Goal: Information Seeking & Learning: Compare options

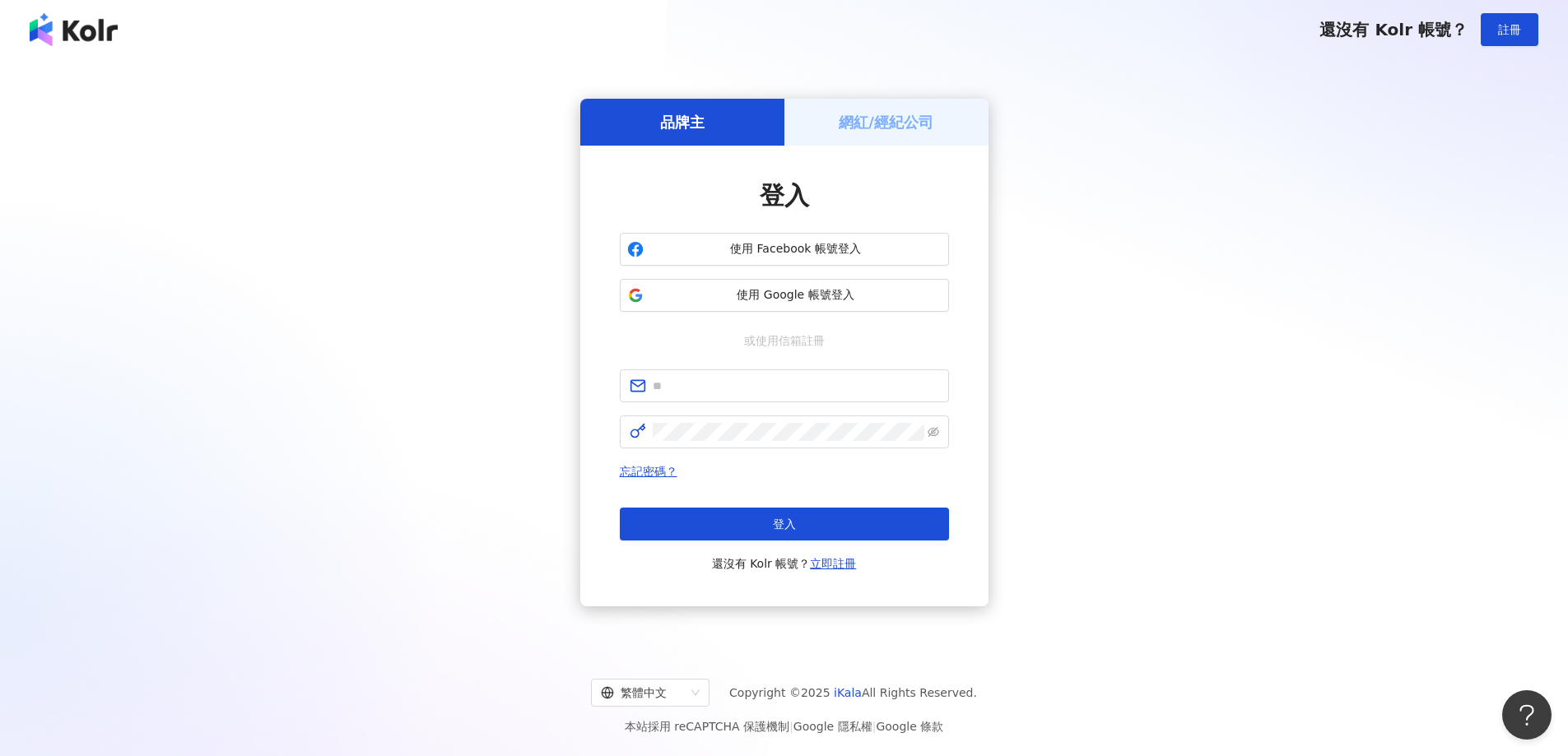
click at [1128, 411] on div "品牌主 網紅/經紀公司 登入 使用 Facebook 帳號登入 使用 Google 帳號登入 或使用信箱註冊 忘記密碼？ 登入 還沒有 Kolr 帳號？ 立即…" at bounding box center [784, 353] width 1528 height 560
click at [814, 303] on span "使用 Google 帳號登入" at bounding box center [795, 295] width 291 height 17
click at [823, 287] on span "使用 Google 帳號登入" at bounding box center [795, 295] width 291 height 17
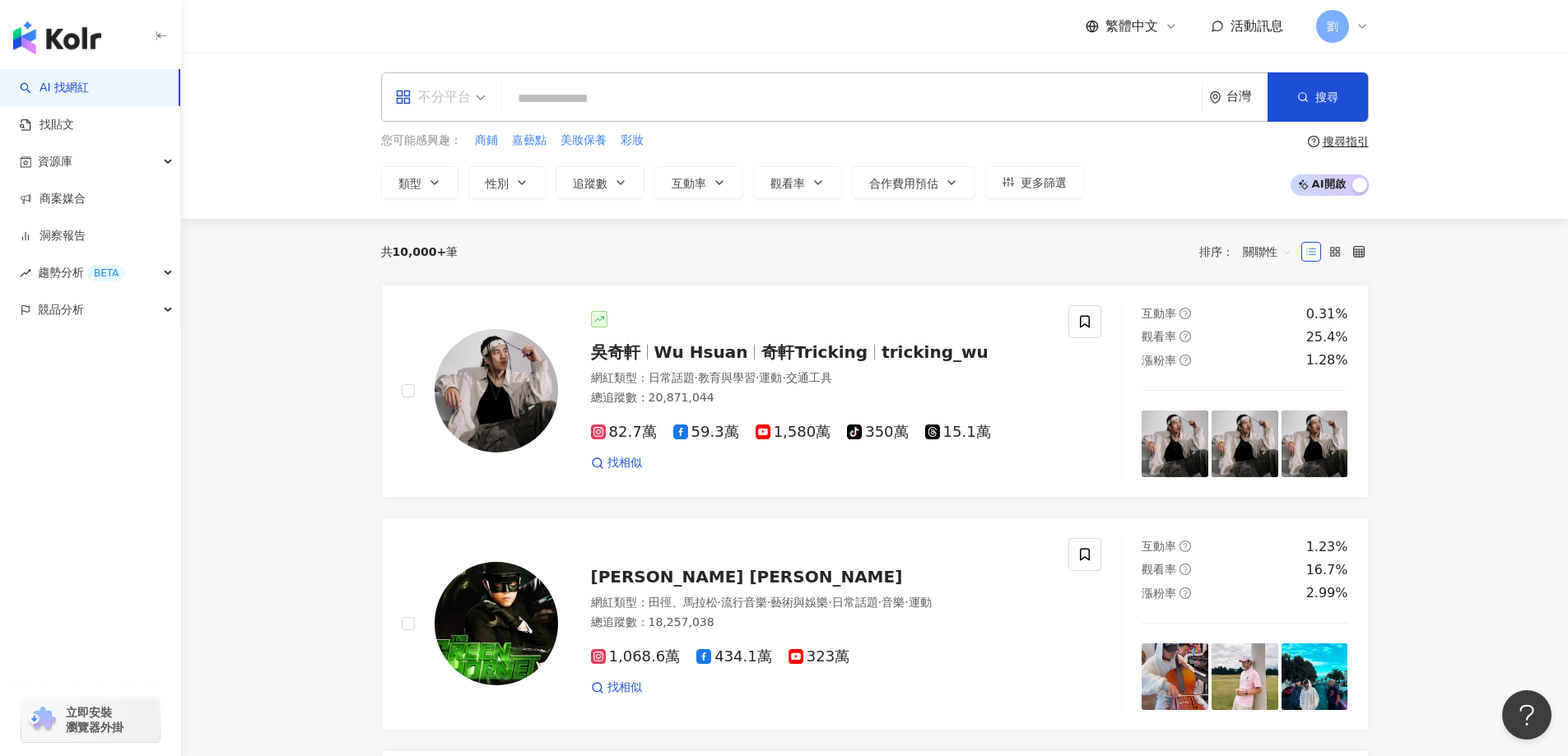
click at [461, 85] on div "不分平台" at bounding box center [432, 96] width 76 height 26
click at [450, 204] on div "Facebook" at bounding box center [445, 203] width 93 height 21
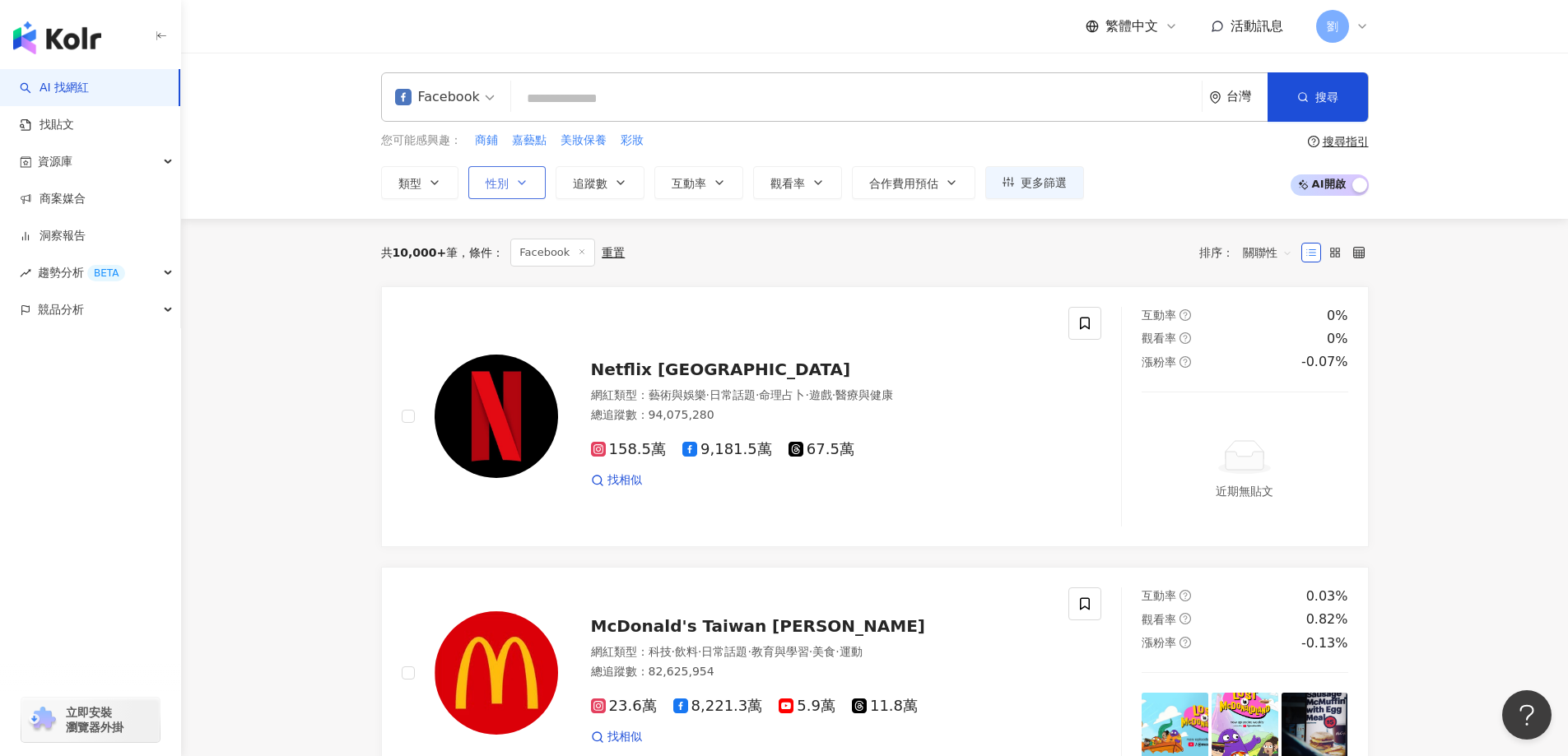
click at [534, 192] on button "性別" at bounding box center [507, 182] width 78 height 33
click at [832, 276] on div "共 10,000+ 筆 條件 ： Facebook 重置 排序： 關聯性" at bounding box center [875, 253] width 988 height 68
click at [945, 177] on icon "button" at bounding box center [952, 183] width 13 height 13
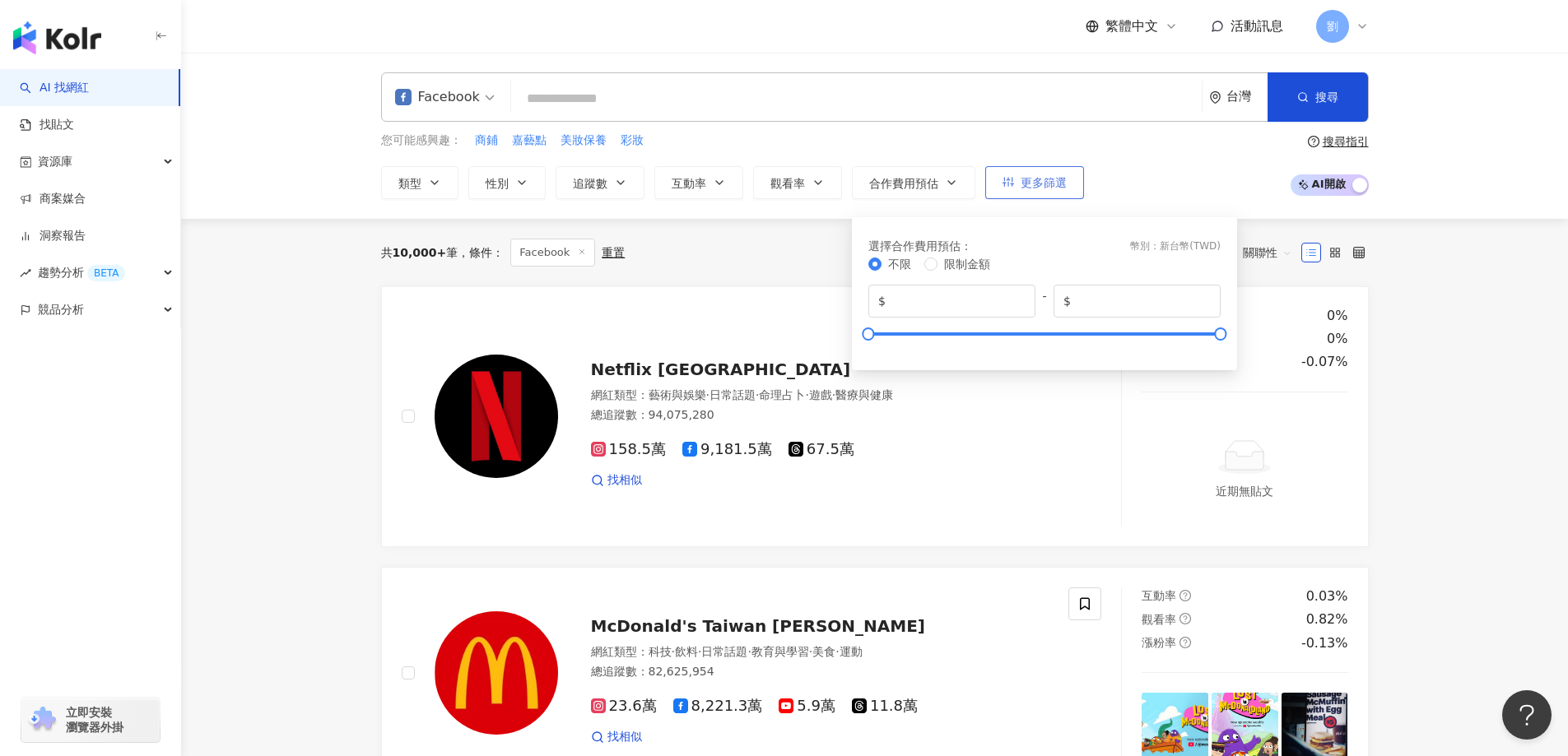
click at [1049, 173] on button "更多篩選" at bounding box center [1034, 182] width 99 height 33
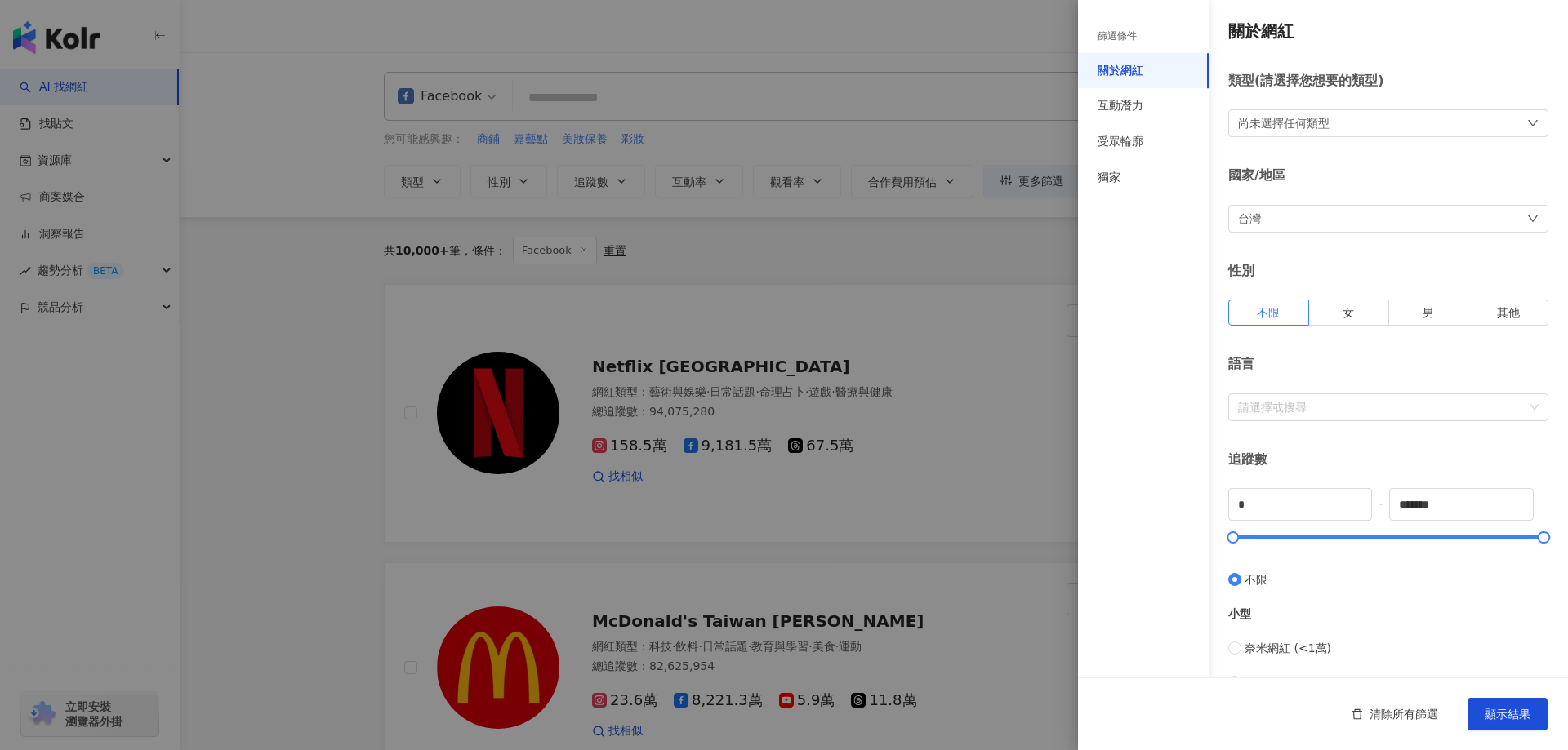
click at [1393, 128] on div "尚未選擇任何類型" at bounding box center [1389, 123] width 320 height 27
click at [1139, 100] on div "互動潛力" at bounding box center [1121, 106] width 46 height 17
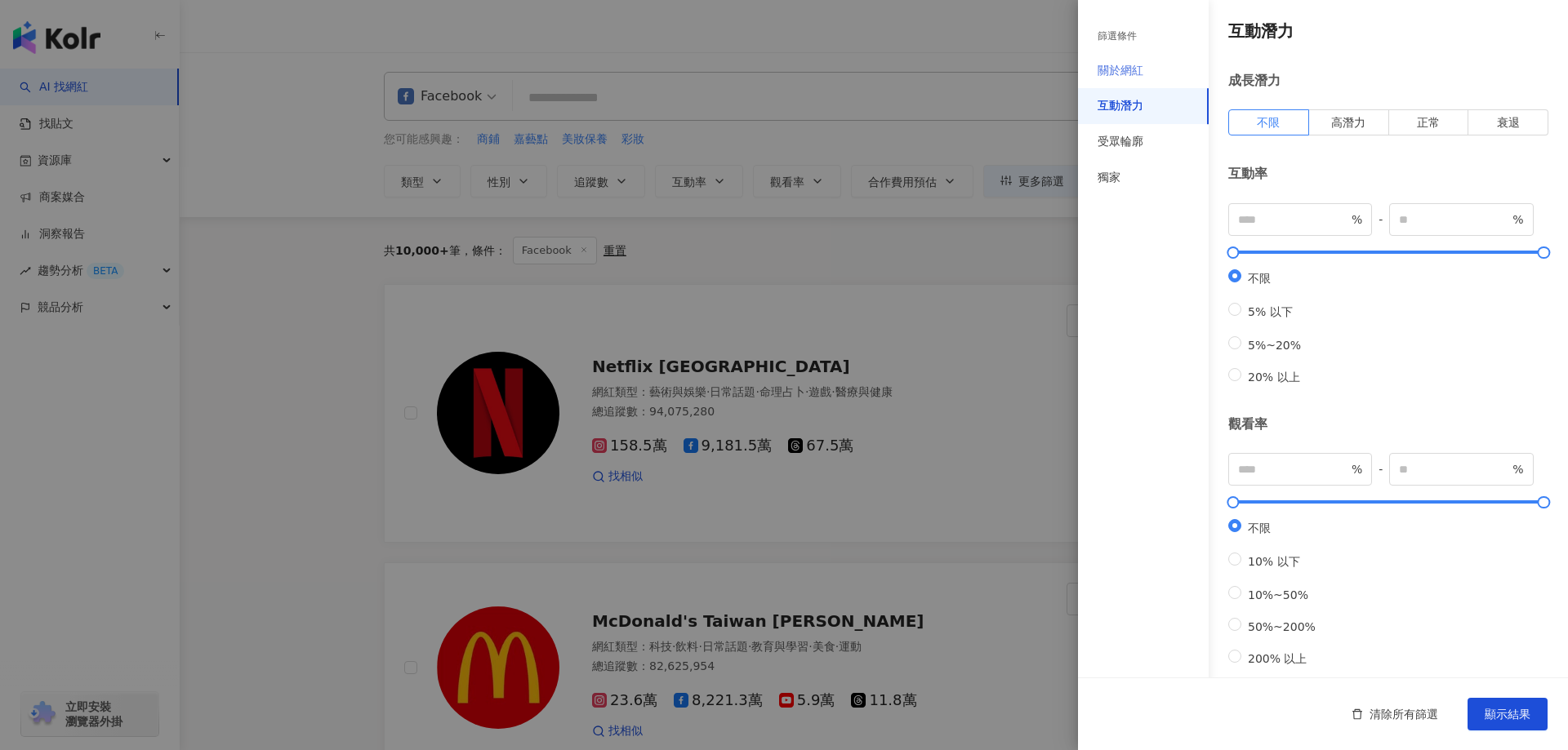
click at [1153, 75] on div "關於網紅" at bounding box center [1143, 71] width 130 height 36
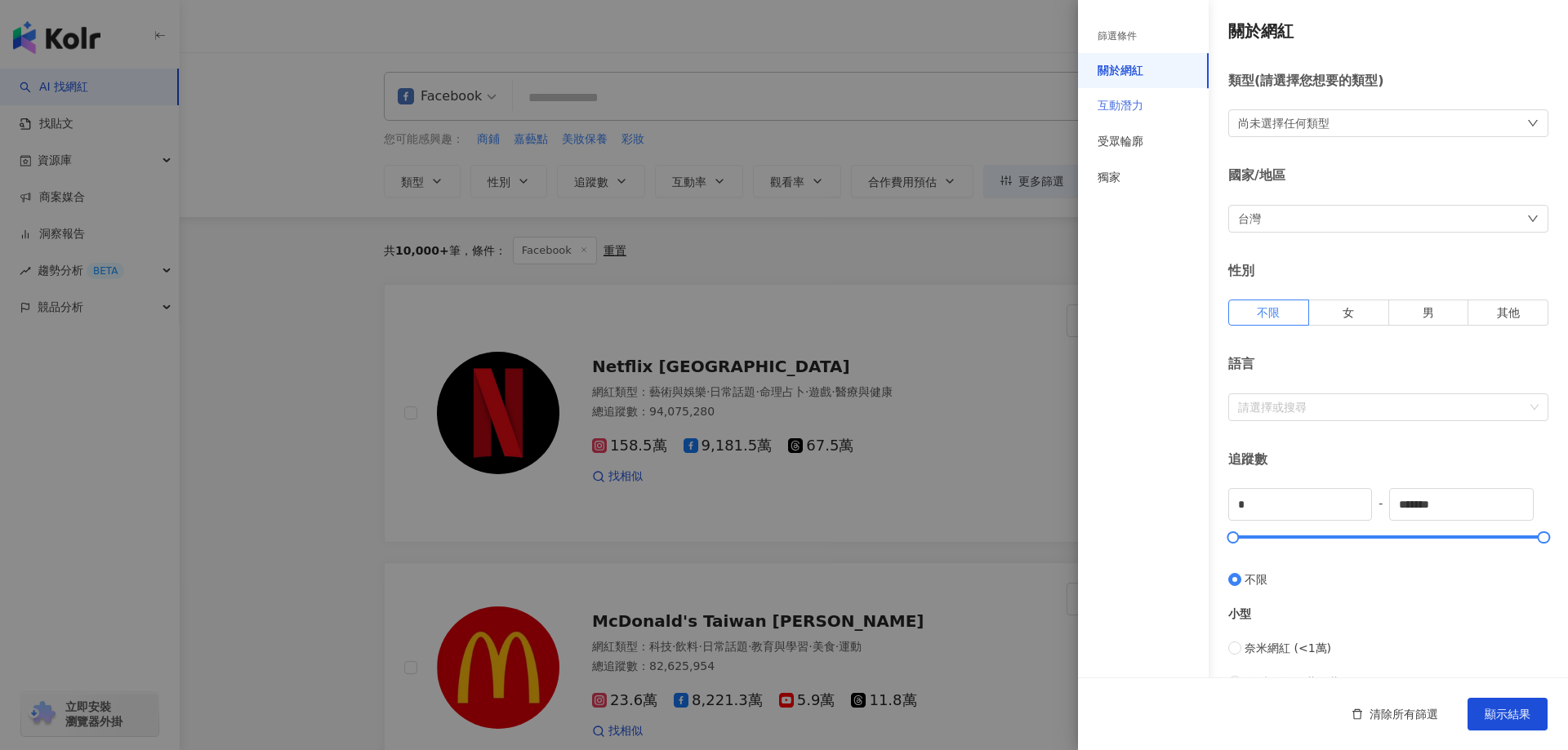
click at [1136, 96] on div "互動潛力" at bounding box center [1143, 105] width 130 height 36
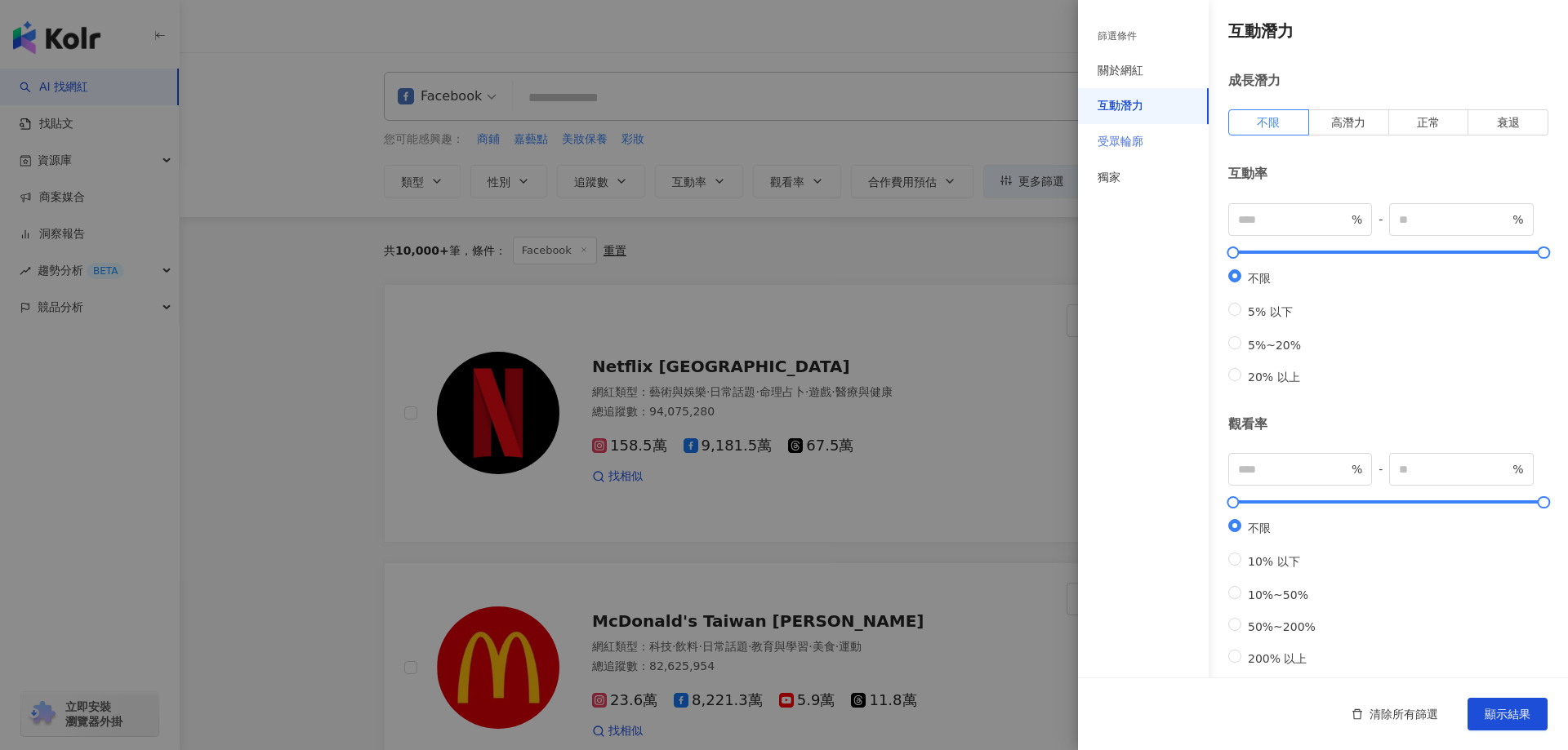
click at [1136, 130] on div "受眾輪廓" at bounding box center [1143, 142] width 130 height 36
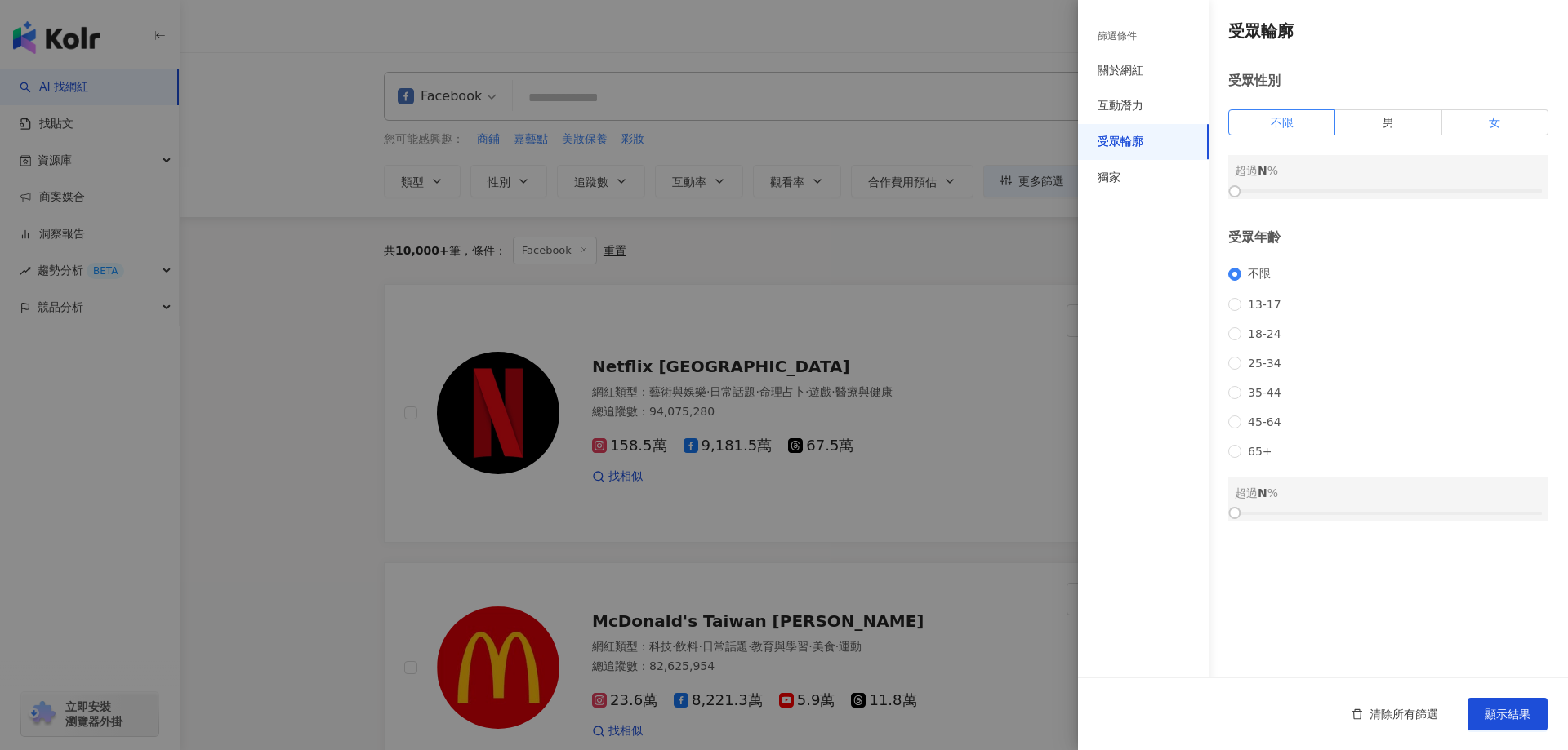
click at [1518, 134] on label "女" at bounding box center [1496, 122] width 106 height 26
drag, startPoint x: 1233, startPoint y: 197, endPoint x: 1404, endPoint y: 201, distance: 171.0
click at [1404, 196] on div at bounding box center [1407, 191] width 9 height 9
click at [1275, 338] on span "18-24" at bounding box center [1265, 334] width 46 height 13
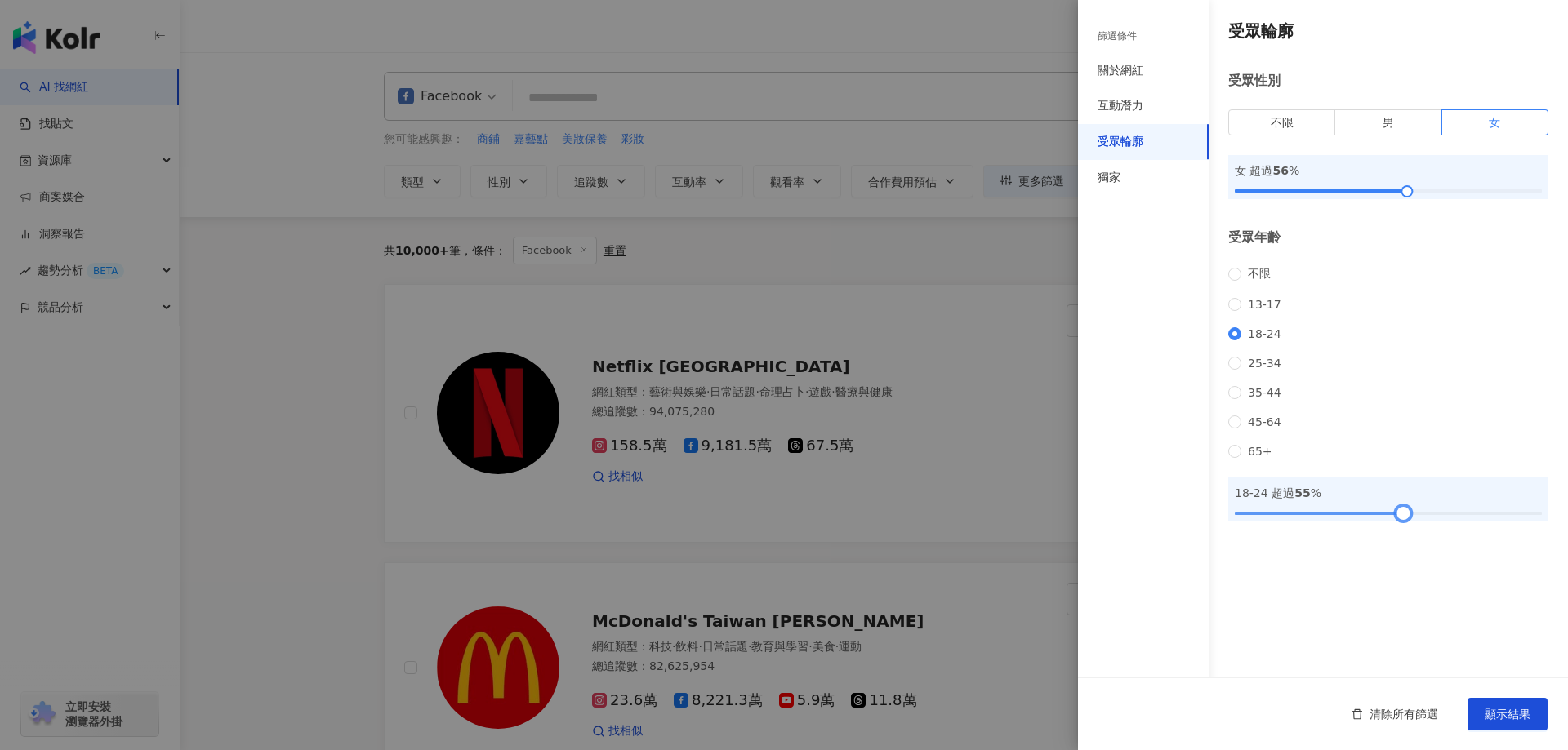
drag, startPoint x: 1247, startPoint y: 535, endPoint x: 1404, endPoint y: 531, distance: 157.1
click at [1404, 519] on div at bounding box center [1389, 514] width 307 height 10
click at [1513, 714] on span "顯示結果" at bounding box center [1507, 714] width 46 height 13
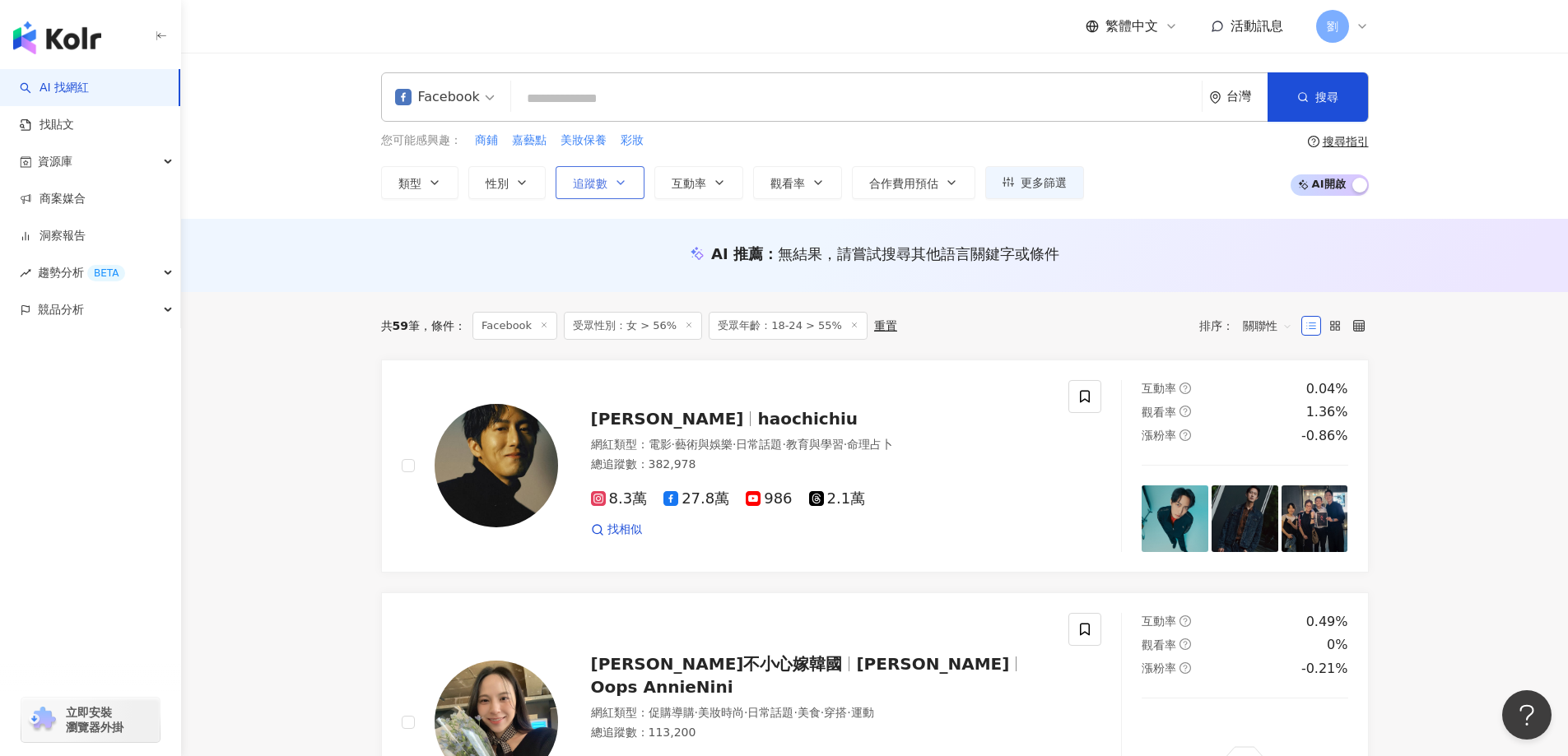
click at [618, 187] on icon "button" at bounding box center [621, 183] width 13 height 13
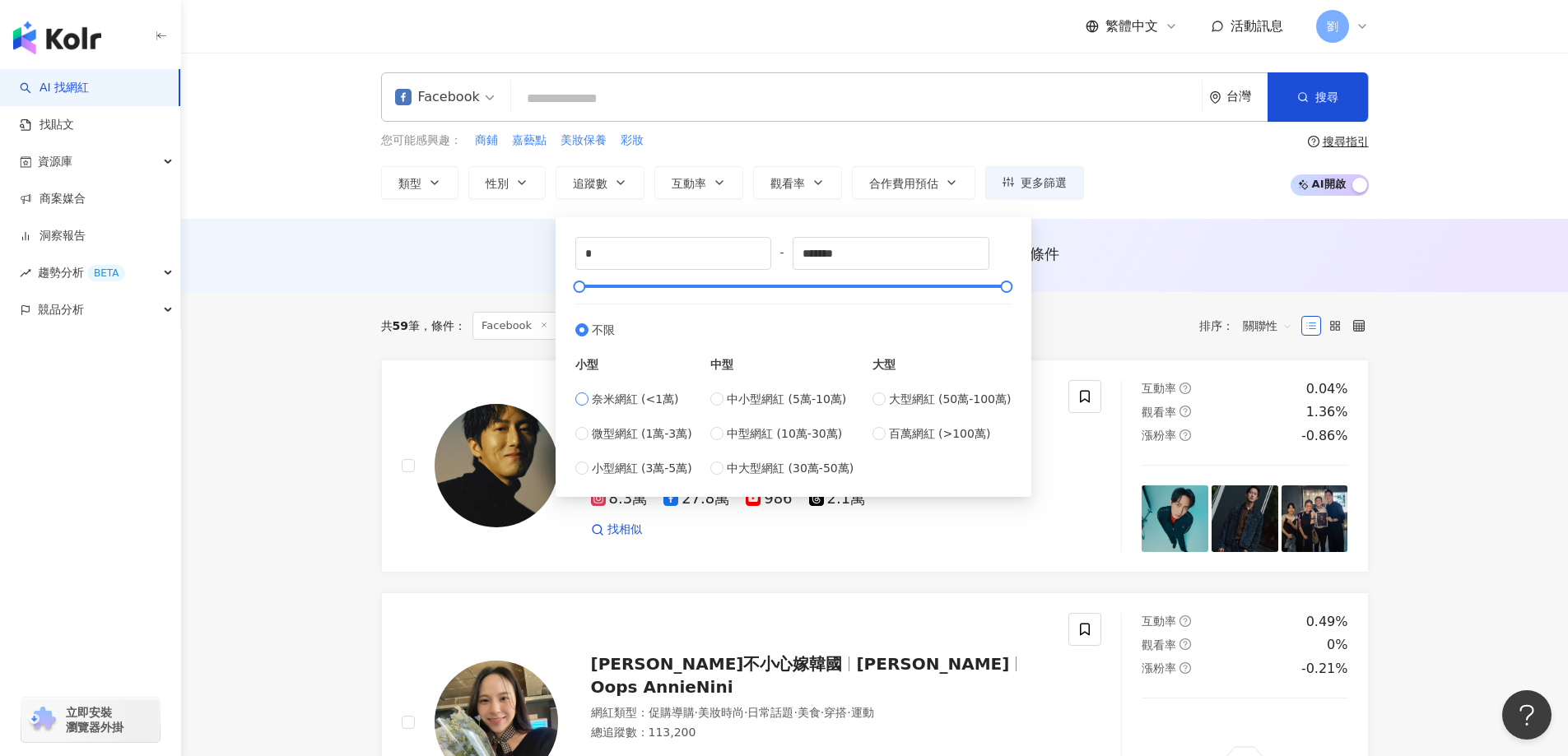
click at [618, 401] on span "奈米網紅 (<1萬)" at bounding box center [636, 399] width 87 height 18
type input "****"
click at [1321, 96] on span "搜尋" at bounding box center [1327, 97] width 23 height 13
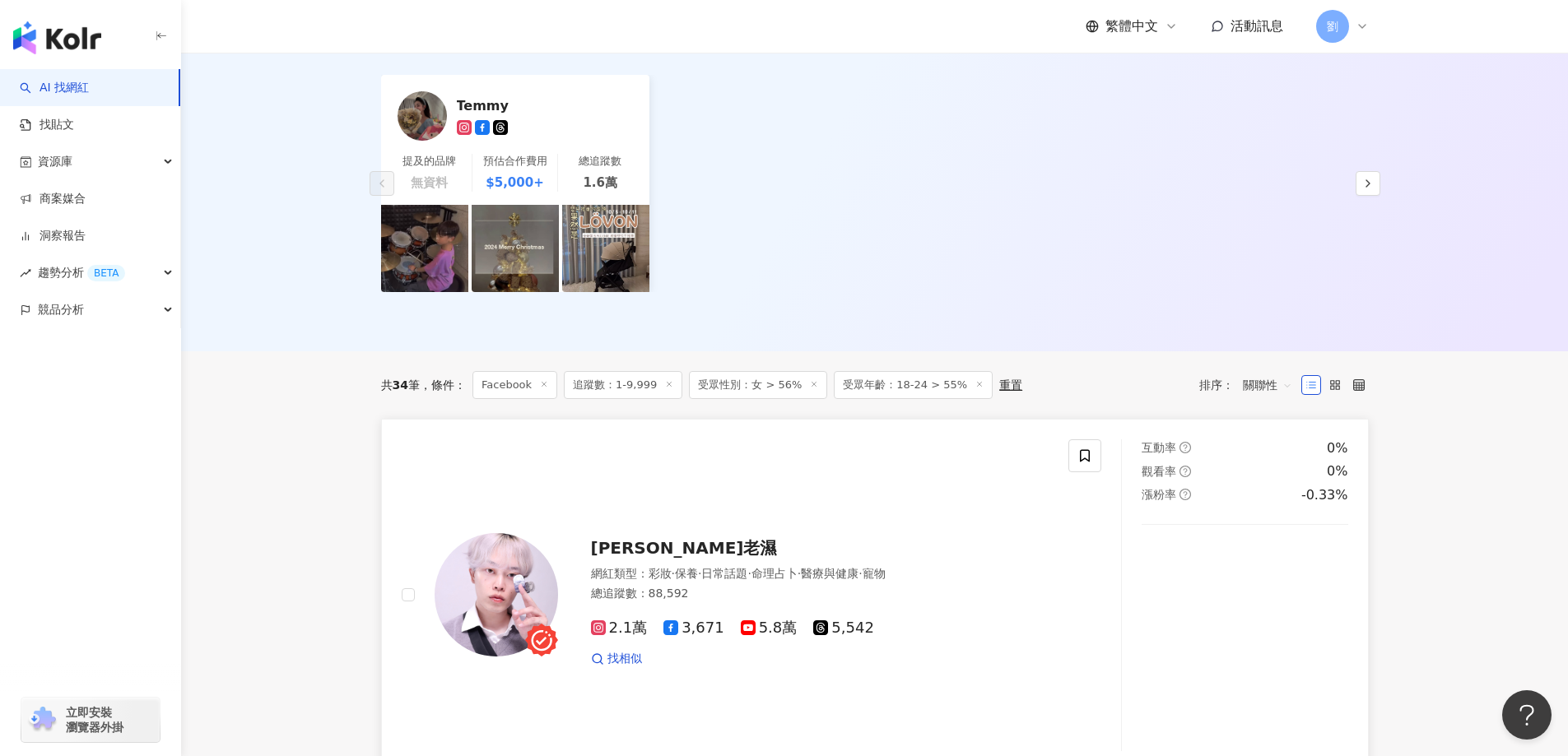
scroll to position [329, 0]
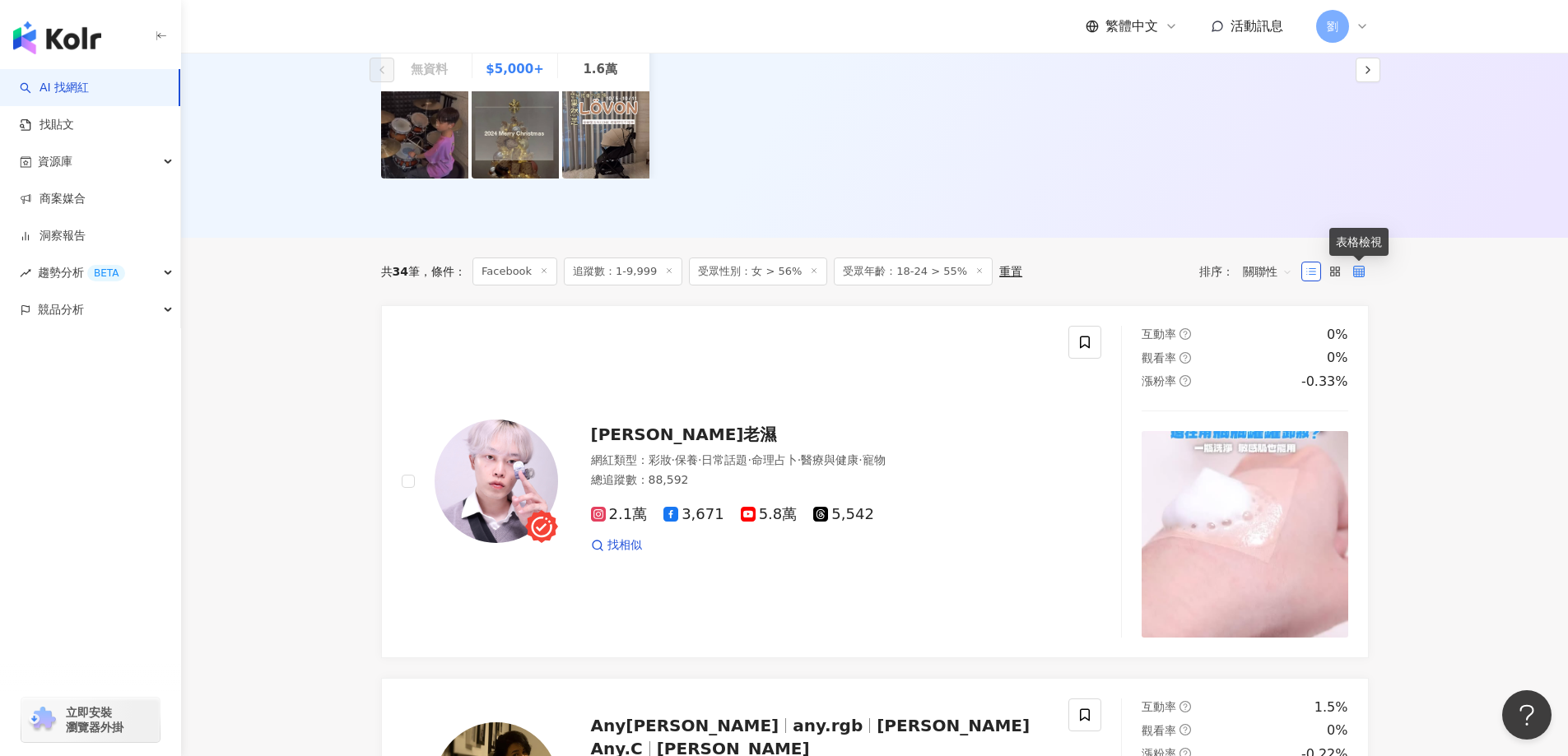
click at [1356, 274] on icon at bounding box center [1359, 272] width 12 height 12
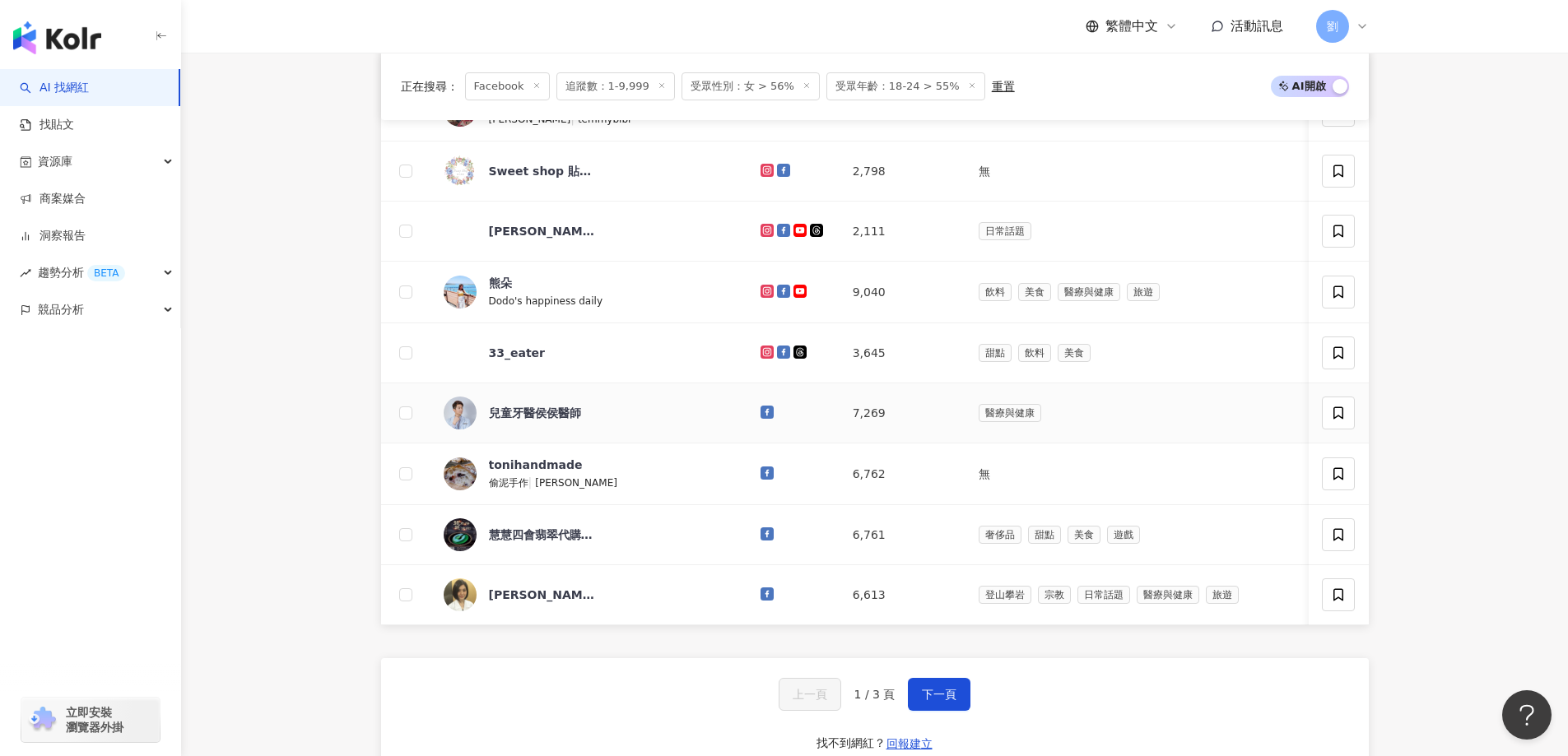
scroll to position [823, 0]
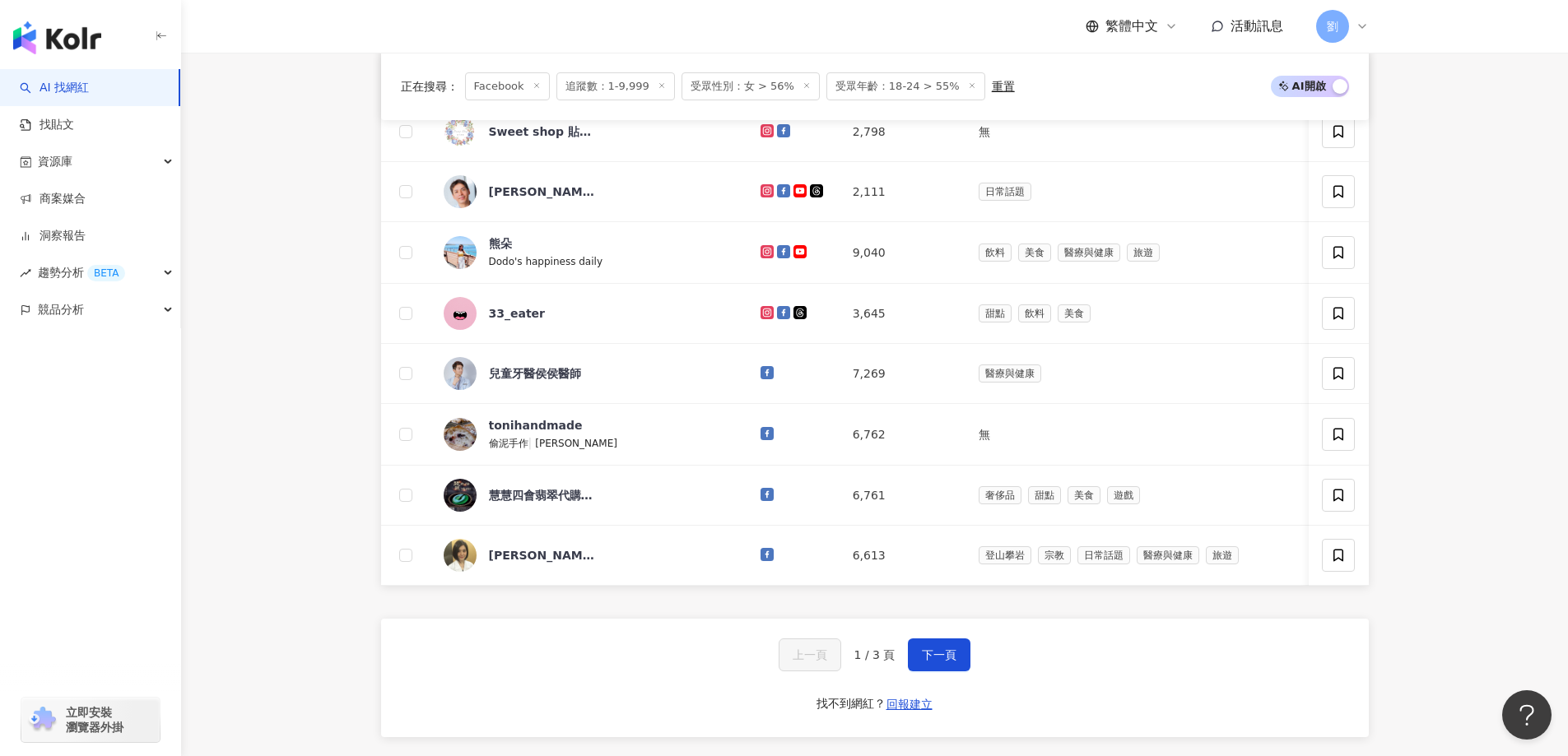
click at [933, 685] on div "上一頁 1 / 3 頁 下一頁 找不到網紅？ 回報建立" at bounding box center [875, 678] width 988 height 119
click at [939, 672] on button "下一頁" at bounding box center [938, 655] width 63 height 33
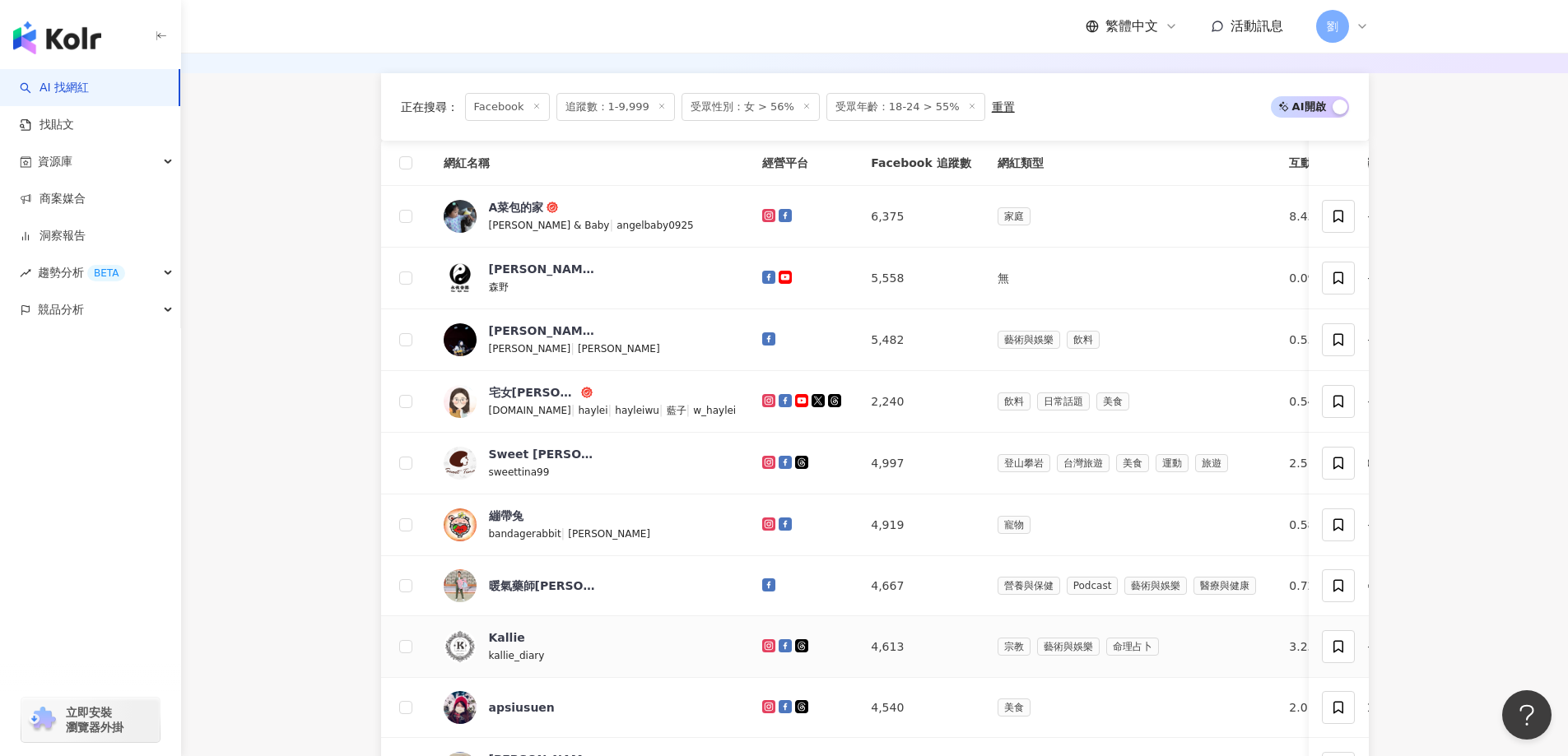
scroll to position [988, 0]
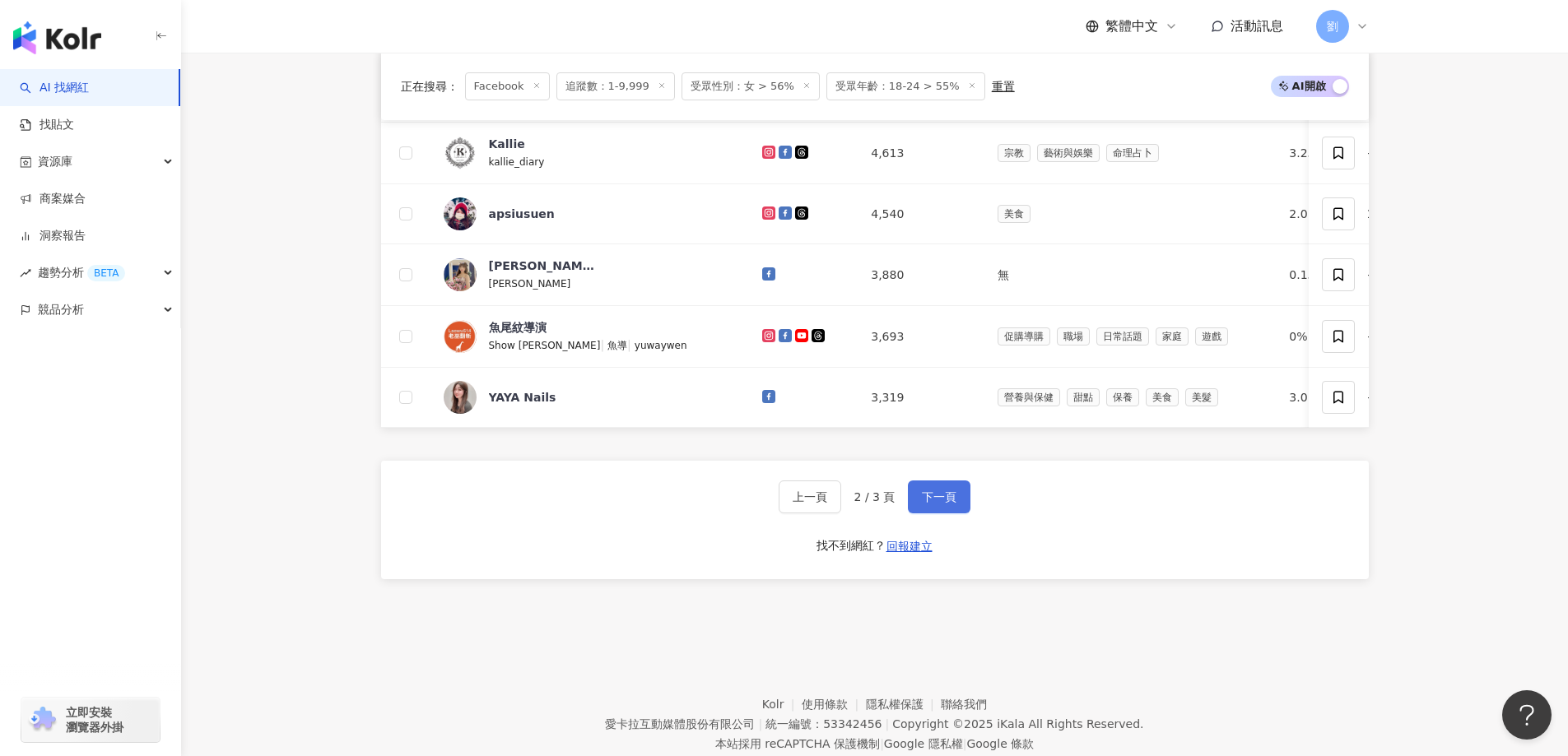
click at [925, 503] on span "下一頁" at bounding box center [938, 498] width 34 height 13
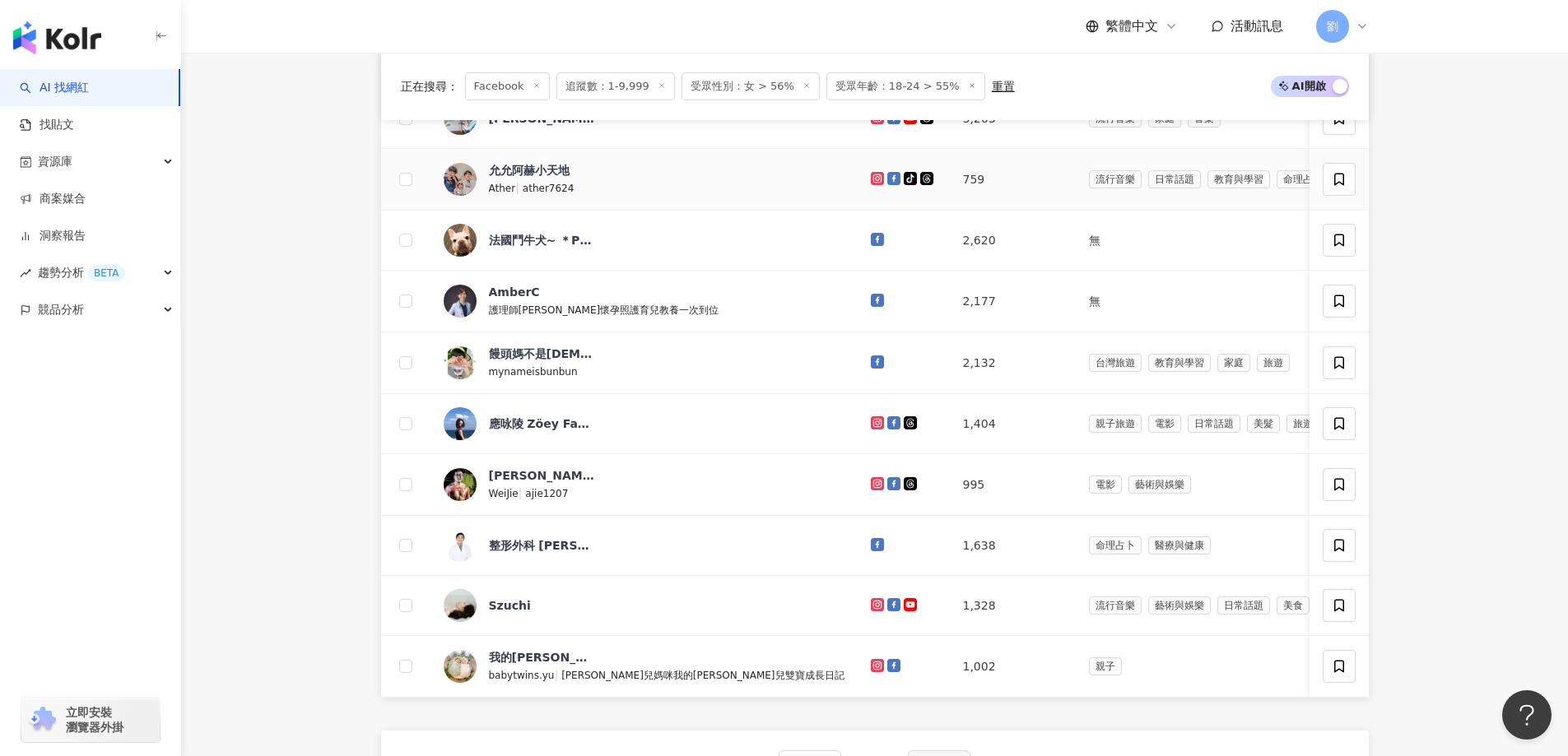
scroll to position [262, 0]
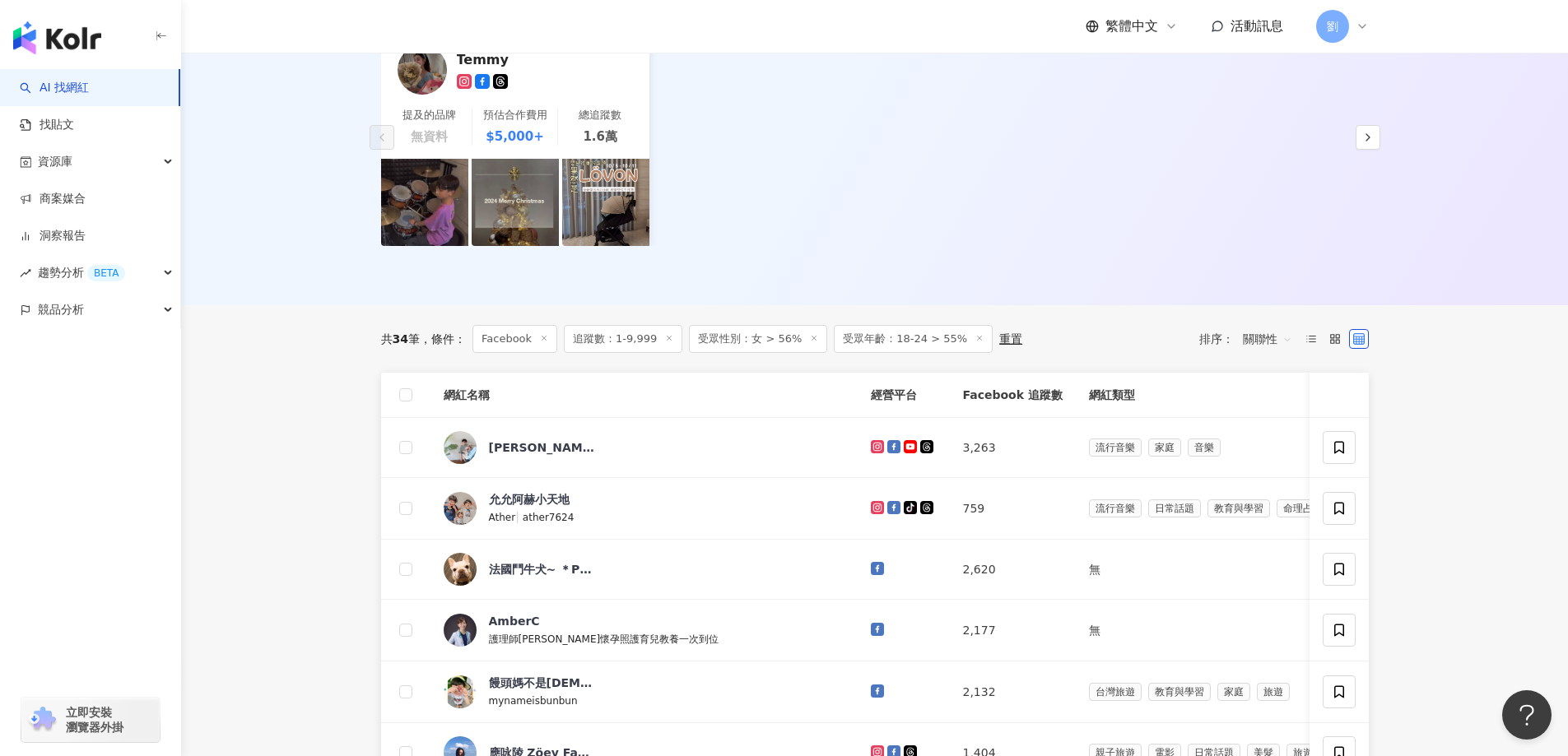
click at [975, 338] on icon at bounding box center [979, 339] width 8 height 8
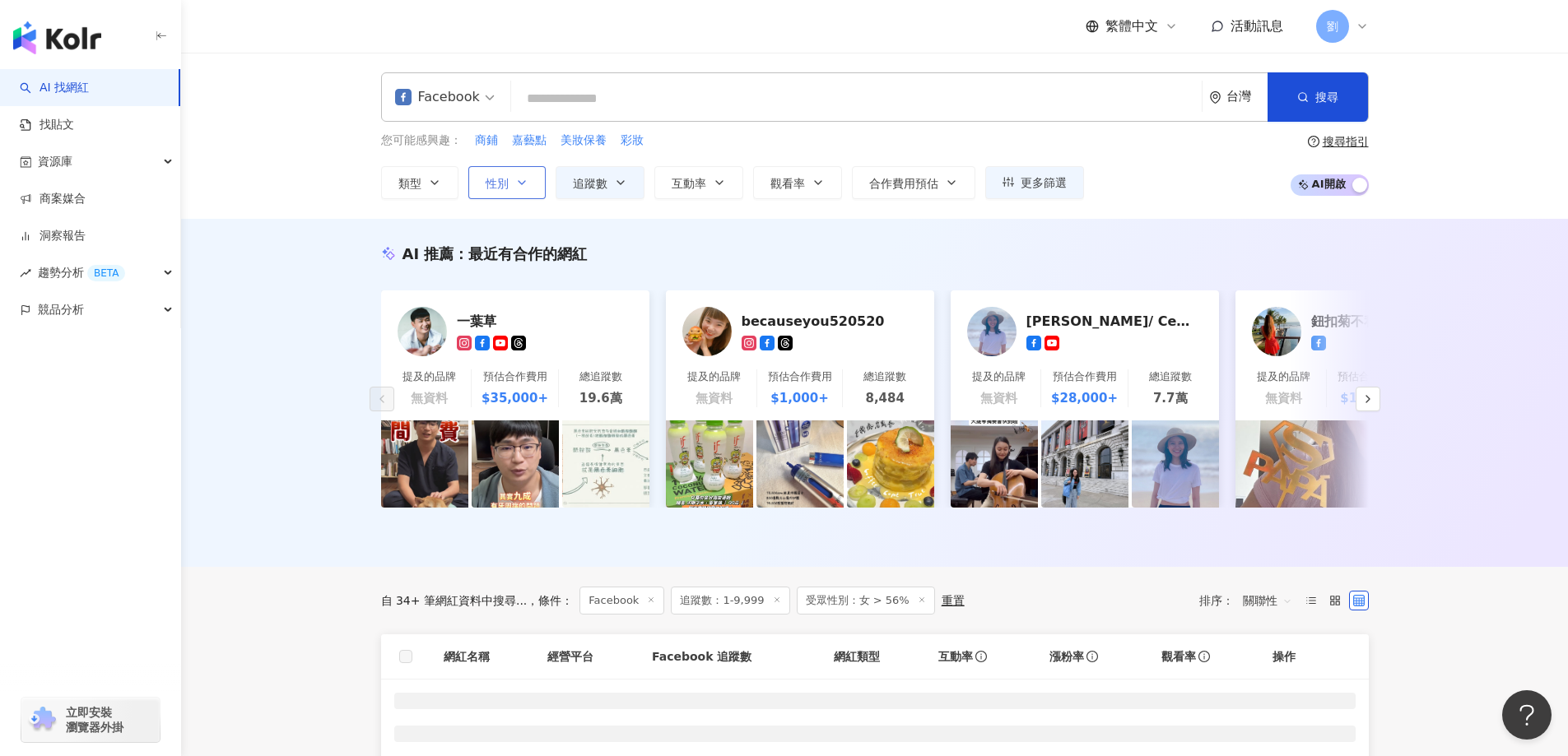
click at [511, 168] on button "性別" at bounding box center [507, 182] width 78 height 33
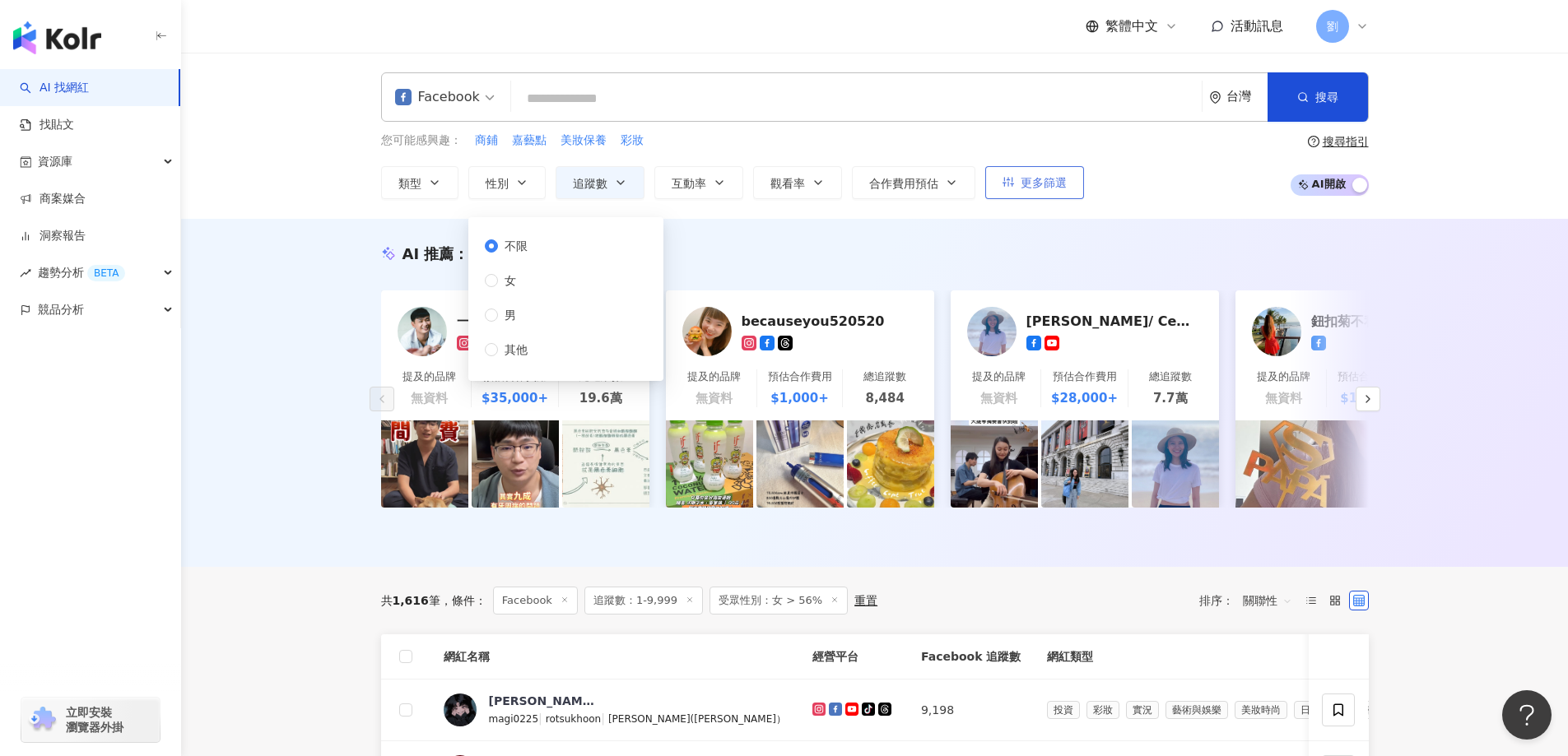
click at [1039, 176] on span "更多篩選" at bounding box center [1043, 183] width 46 height 13
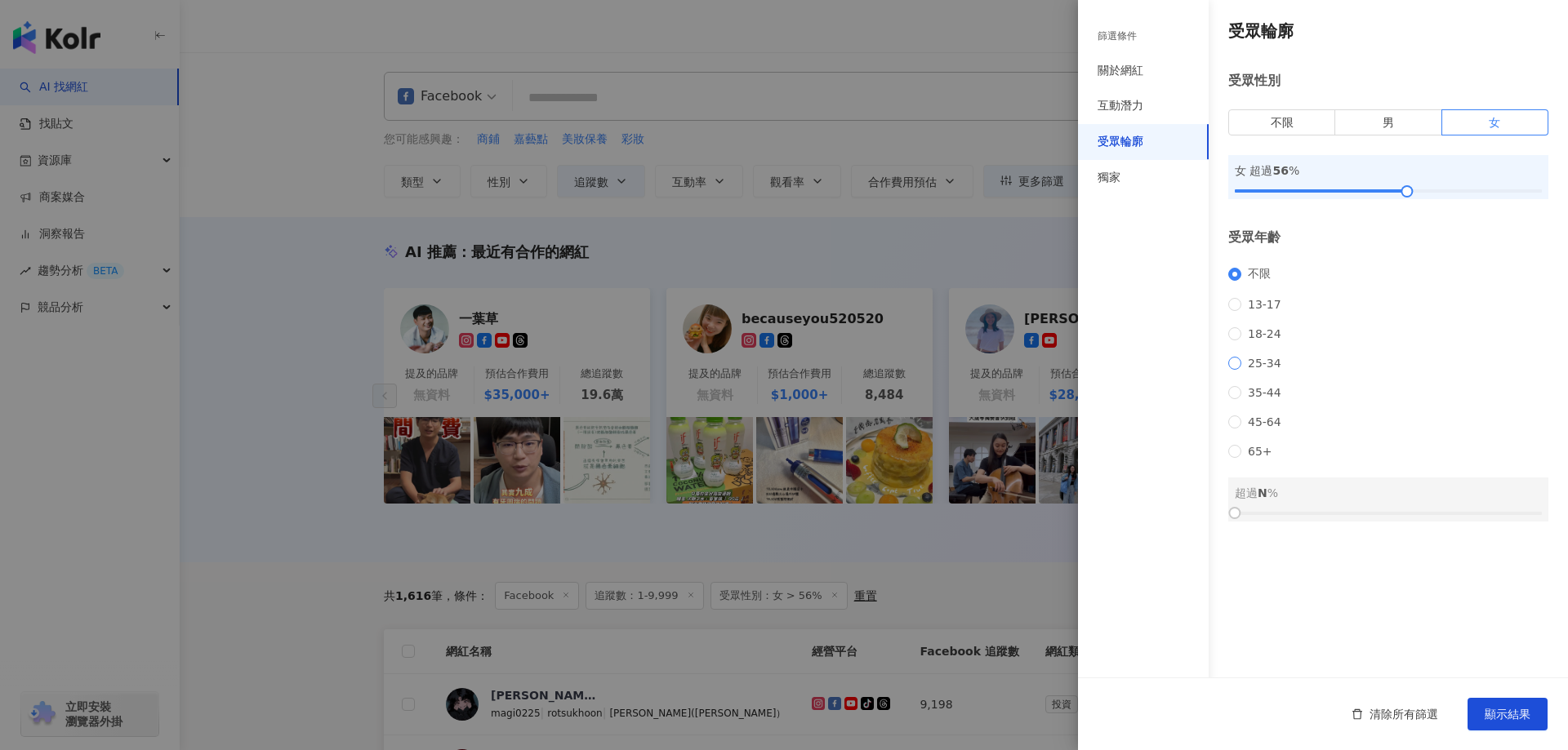
click at [1247, 370] on span "25-34" at bounding box center [1265, 363] width 46 height 13
drag, startPoint x: 1253, startPoint y: 533, endPoint x: 1403, endPoint y: 533, distance: 150.0
click at [1403, 519] on div at bounding box center [1389, 514] width 307 height 10
click at [1487, 694] on div "清除所有篩選 顯示結果" at bounding box center [1323, 714] width 490 height 73
click at [1486, 708] on span "顯示結果" at bounding box center [1507, 714] width 46 height 13
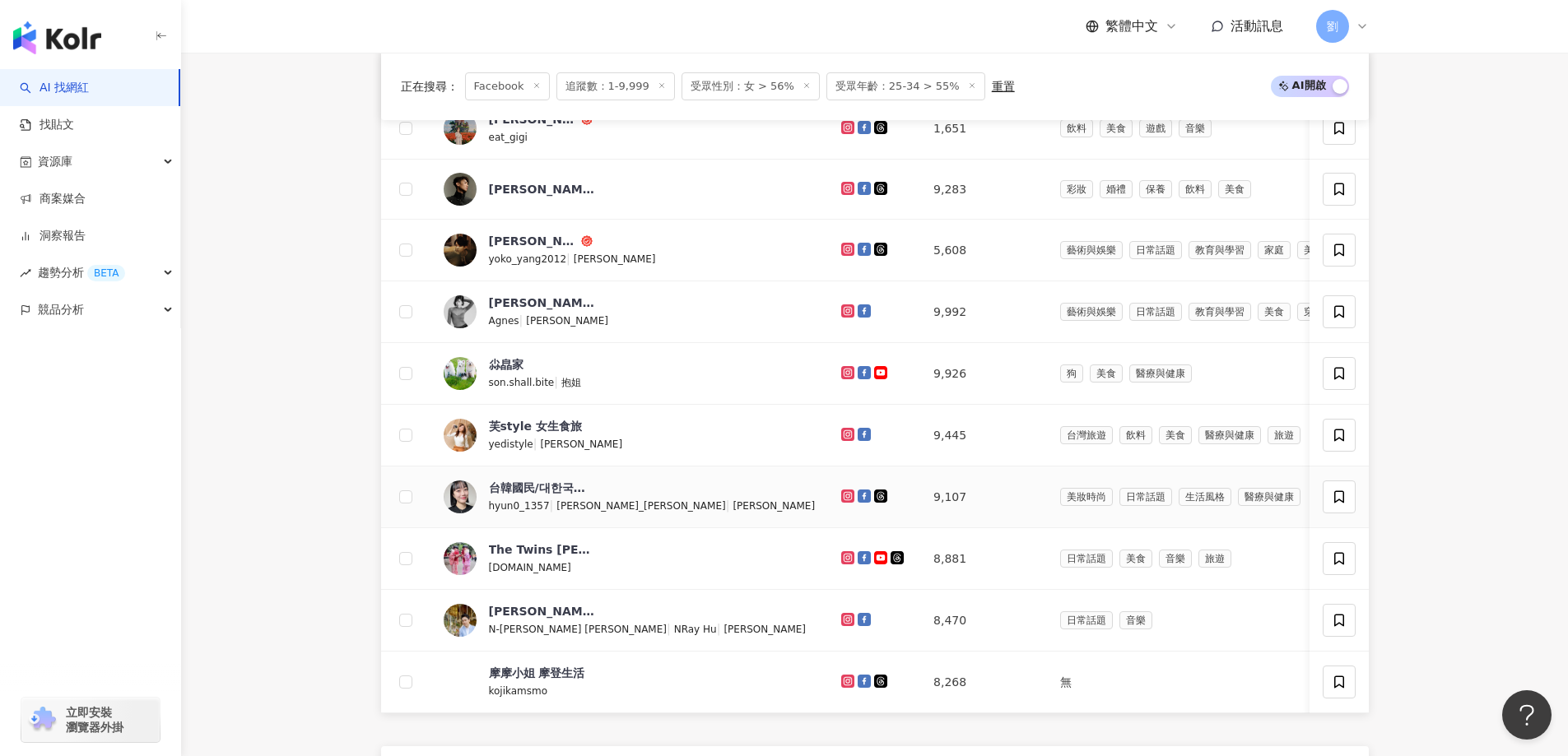
scroll to position [493, 0]
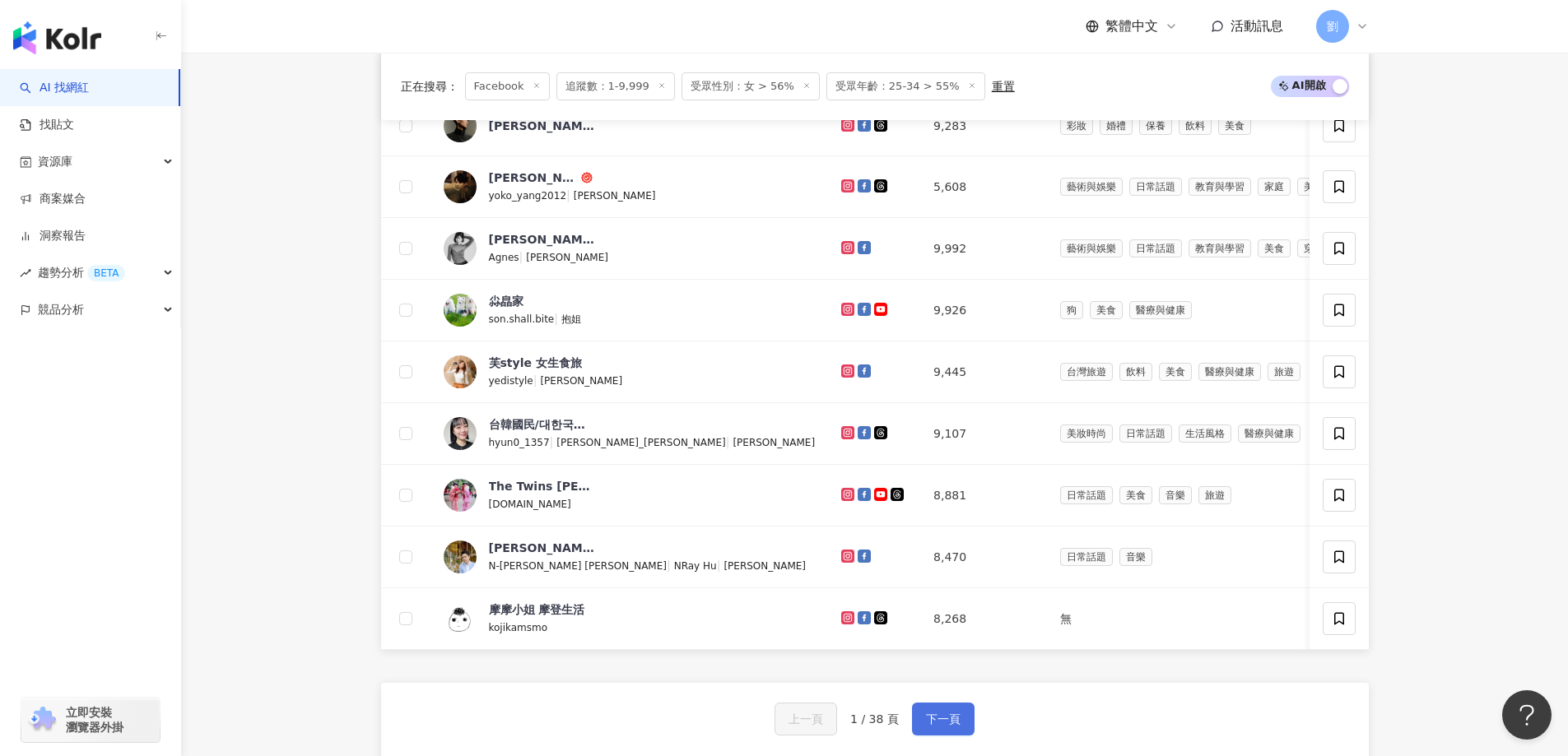
click at [955, 726] on span "下一頁" at bounding box center [942, 719] width 34 height 13
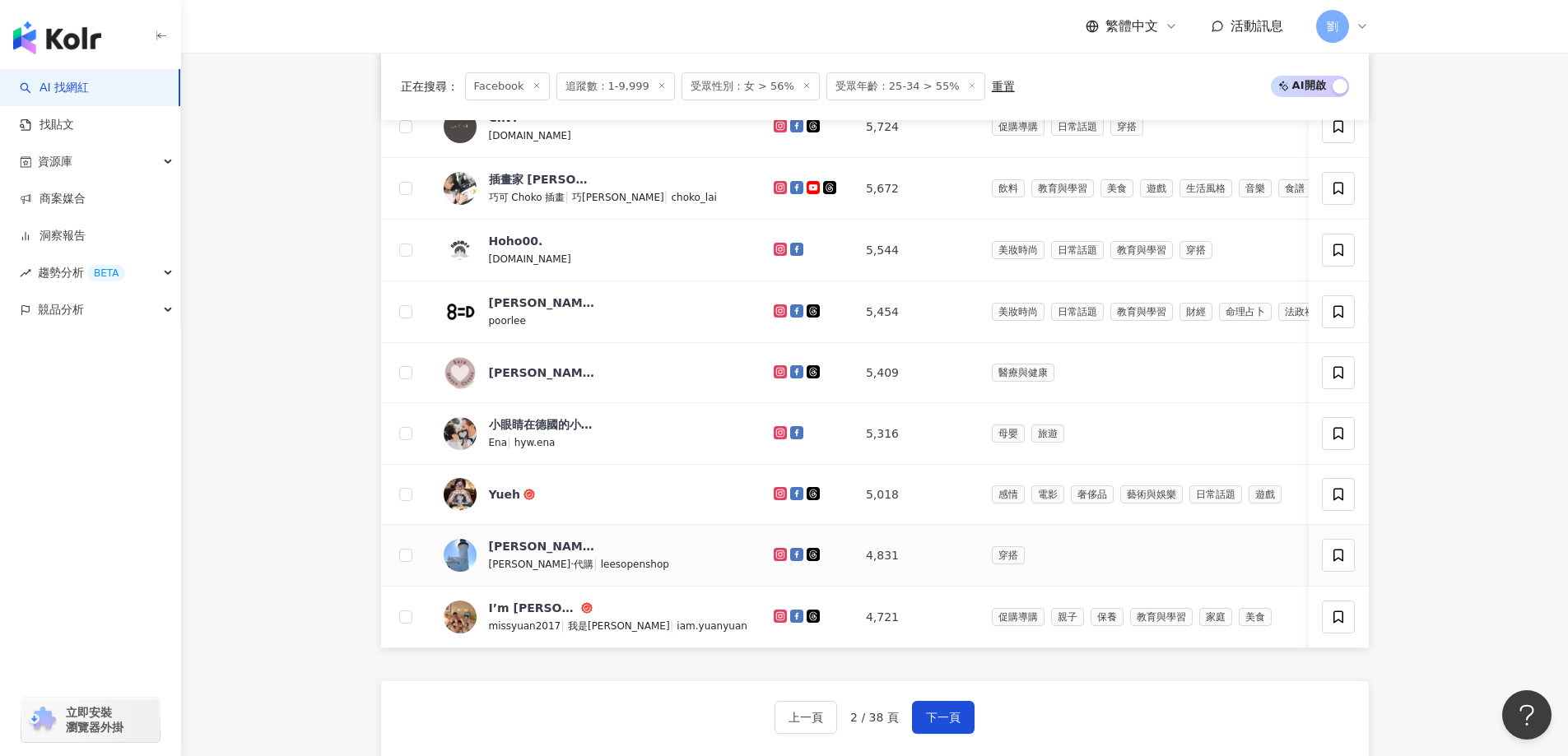
scroll to position [165, 0]
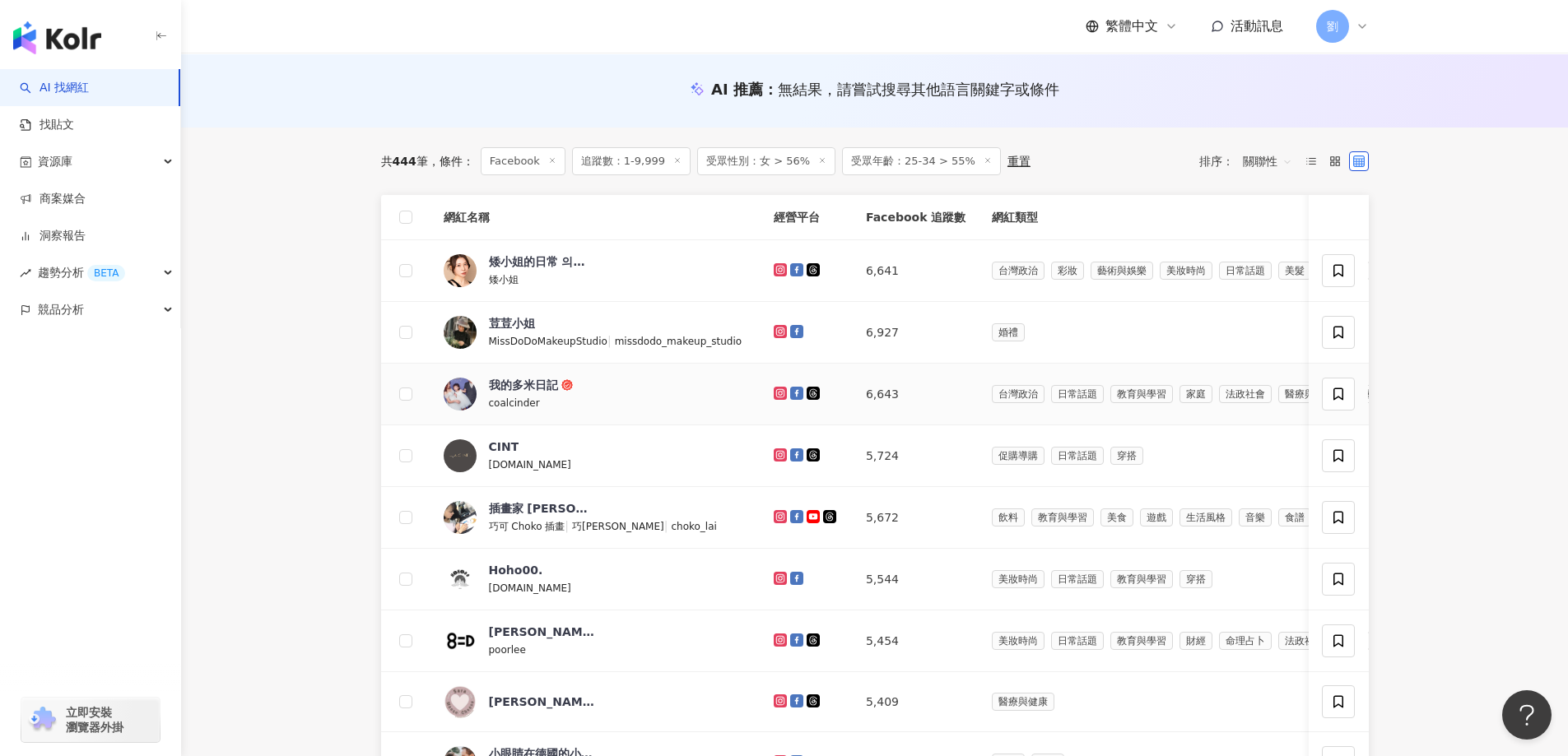
drag, startPoint x: 779, startPoint y: 396, endPoint x: 777, endPoint y: 408, distance: 12.2
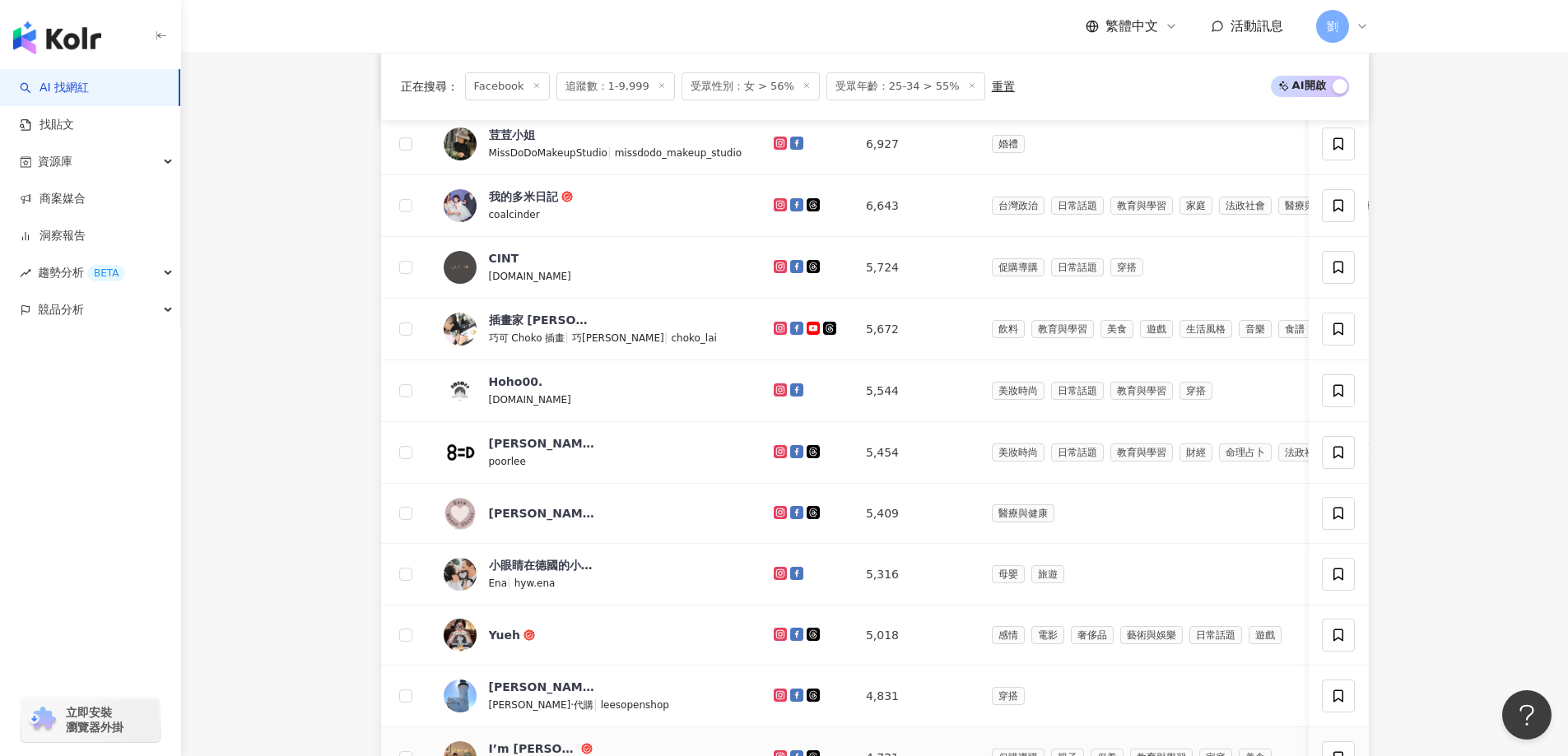
scroll to position [658, 0]
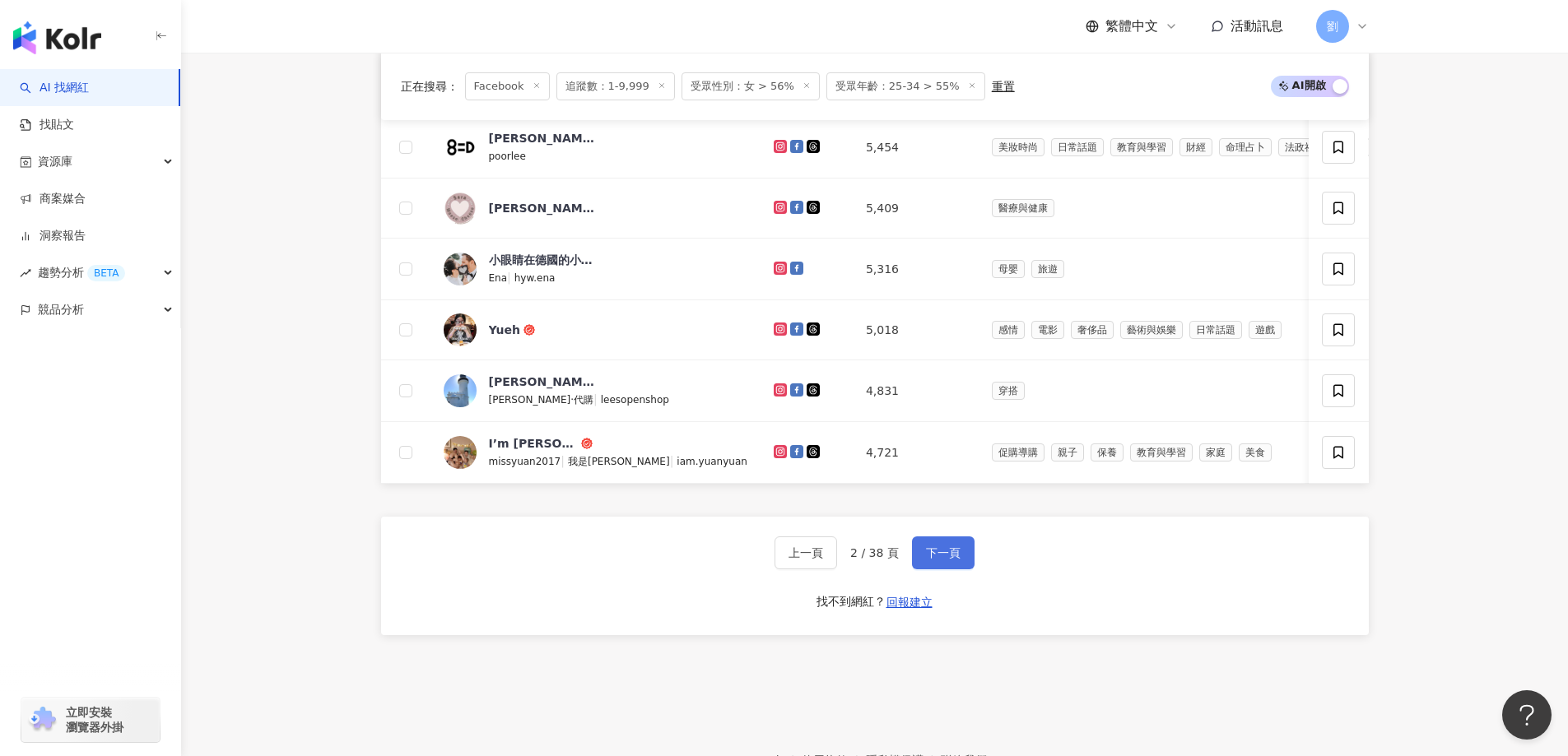
click at [959, 549] on button "下一頁" at bounding box center [942, 553] width 63 height 33
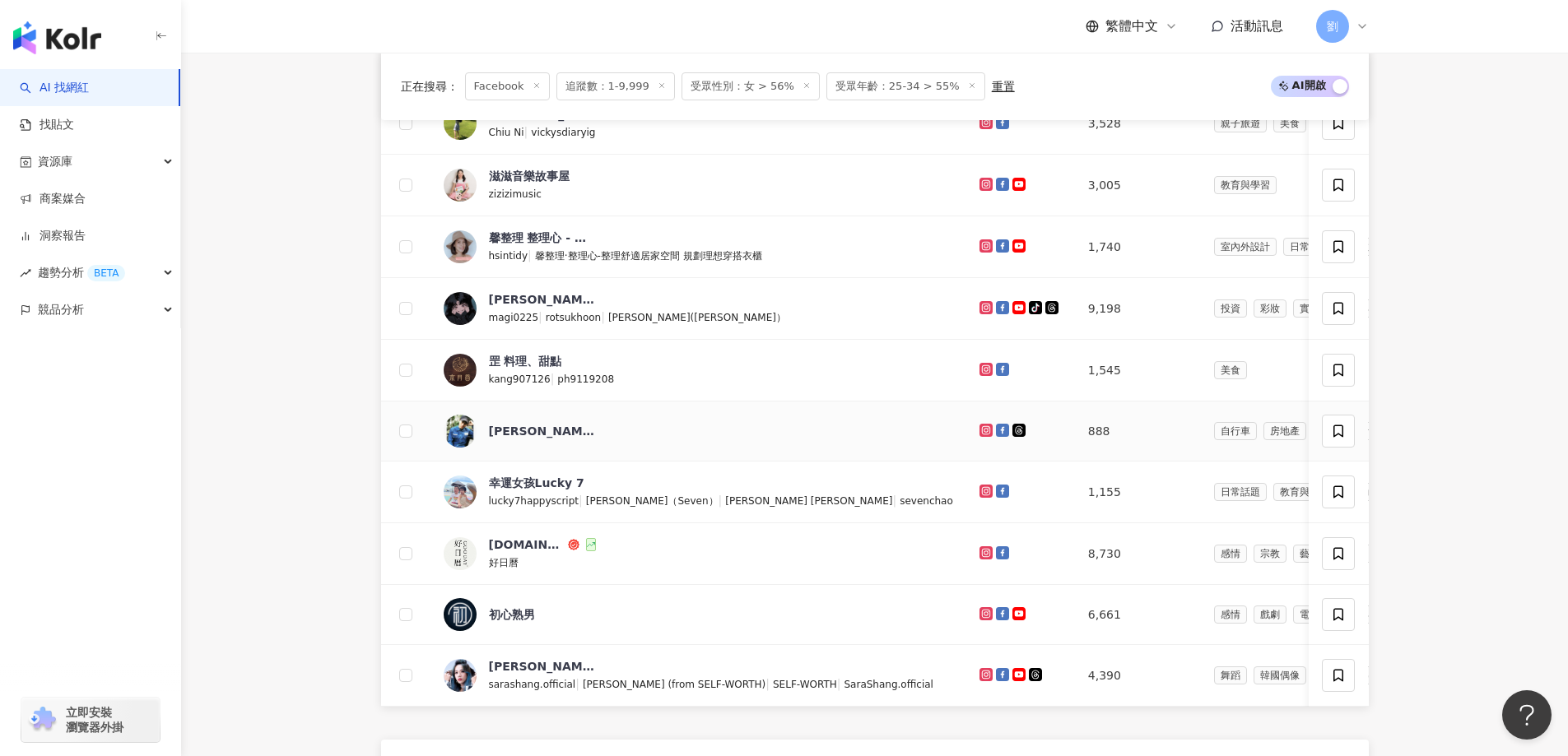
scroll to position [493, 0]
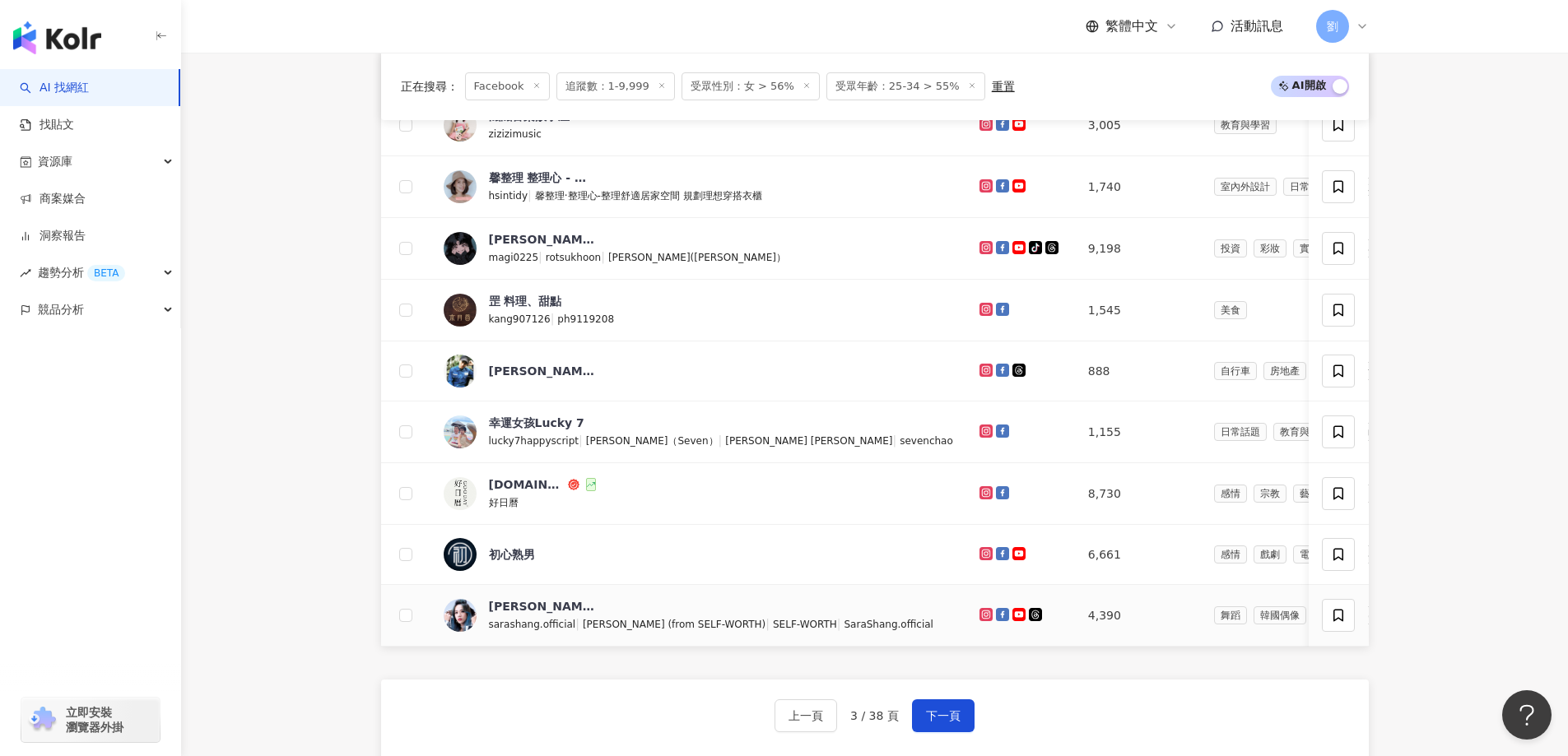
drag, startPoint x: 933, startPoint y: 619, endPoint x: 950, endPoint y: 734, distance: 116.2
click at [950, 723] on span "下一頁" at bounding box center [942, 716] width 34 height 13
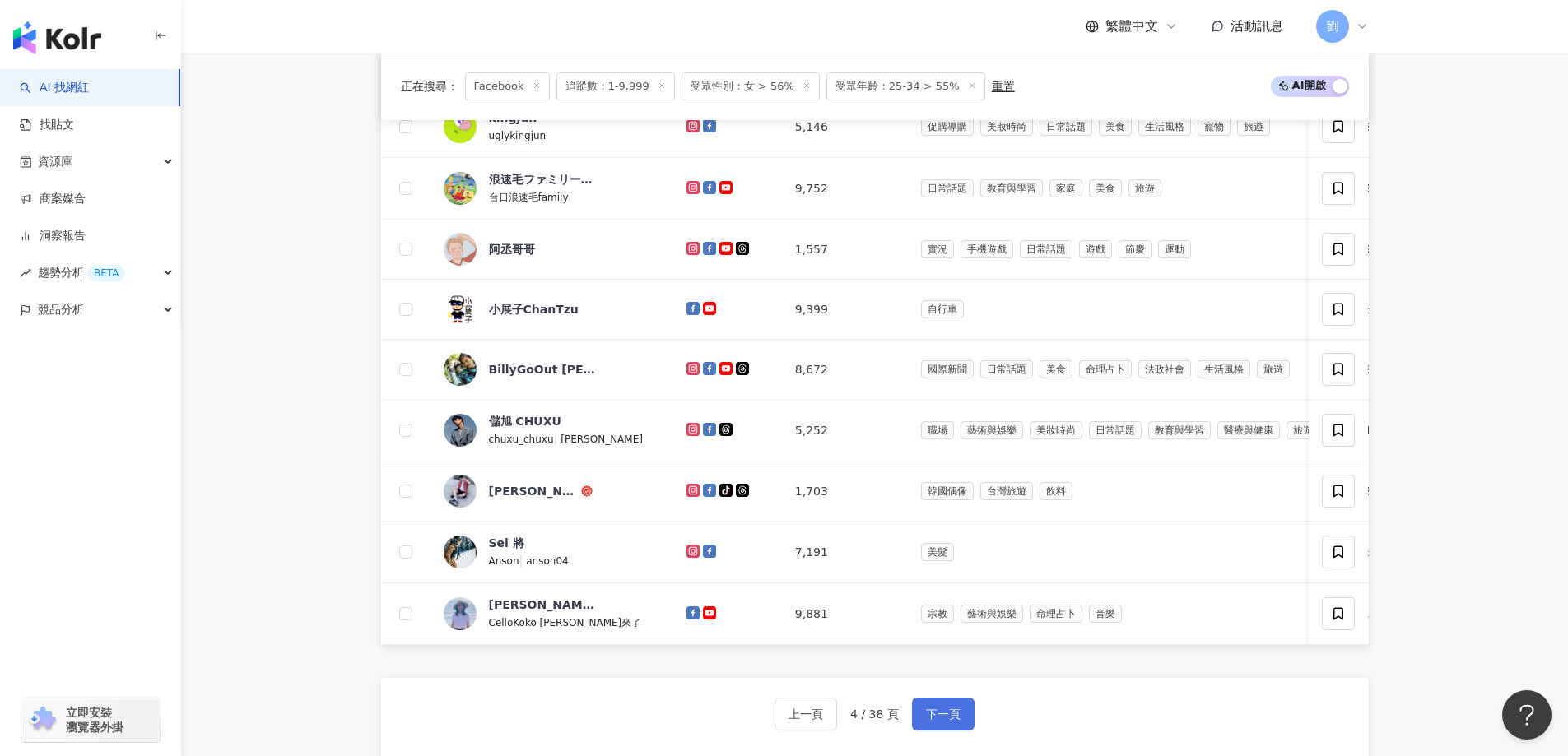
click at [965, 727] on button "下一頁" at bounding box center [942, 713] width 63 height 33
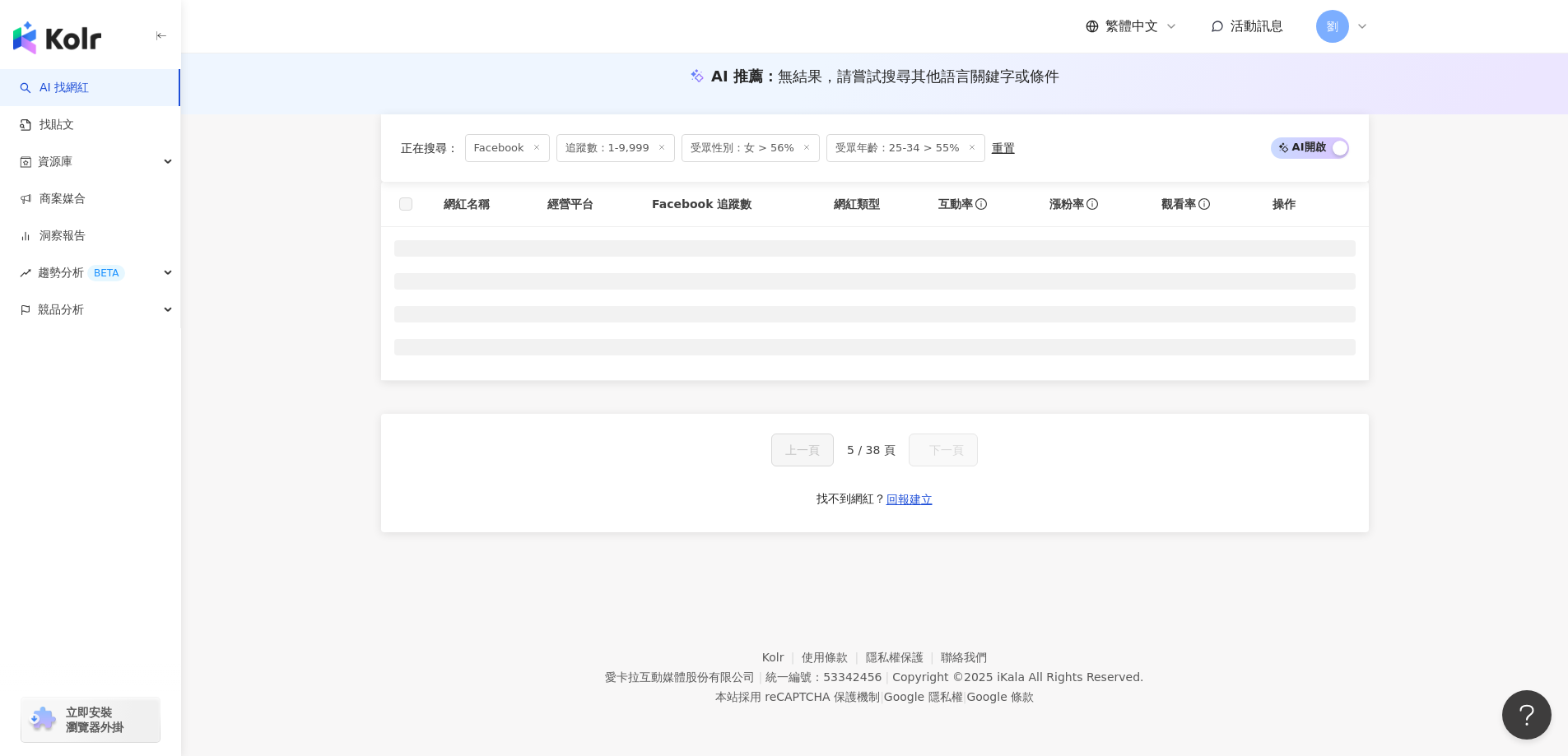
scroll to position [178, 0]
